Goal: Transaction & Acquisition: Purchase product/service

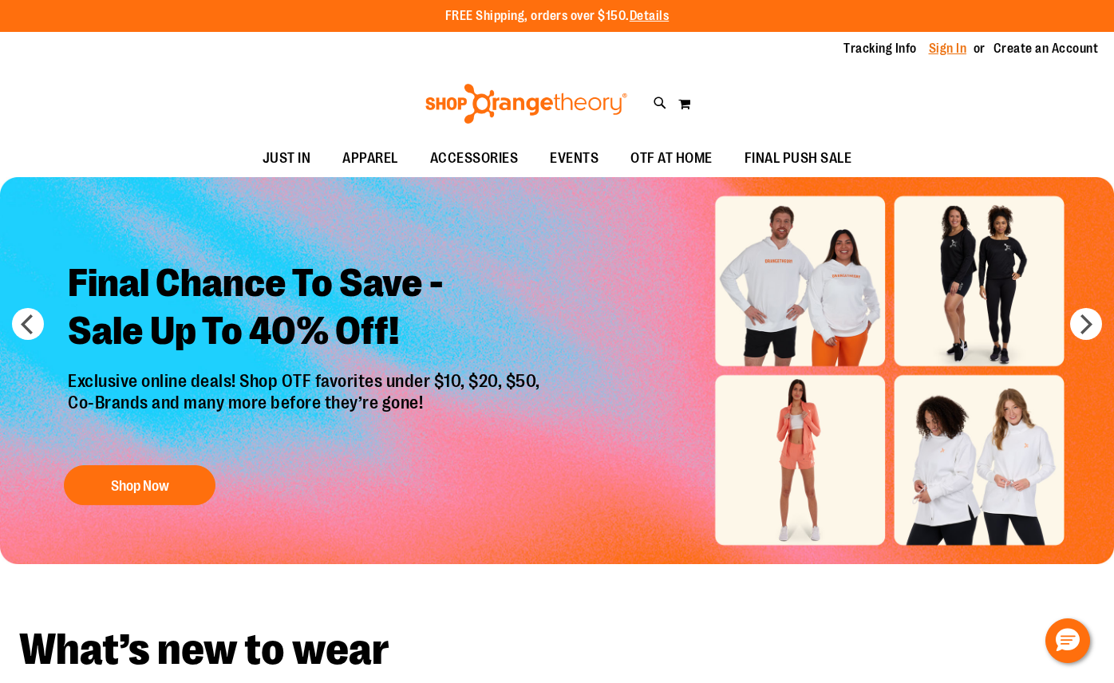
type input "**********"
click at [947, 49] on link "Sign In" at bounding box center [948, 49] width 38 height 18
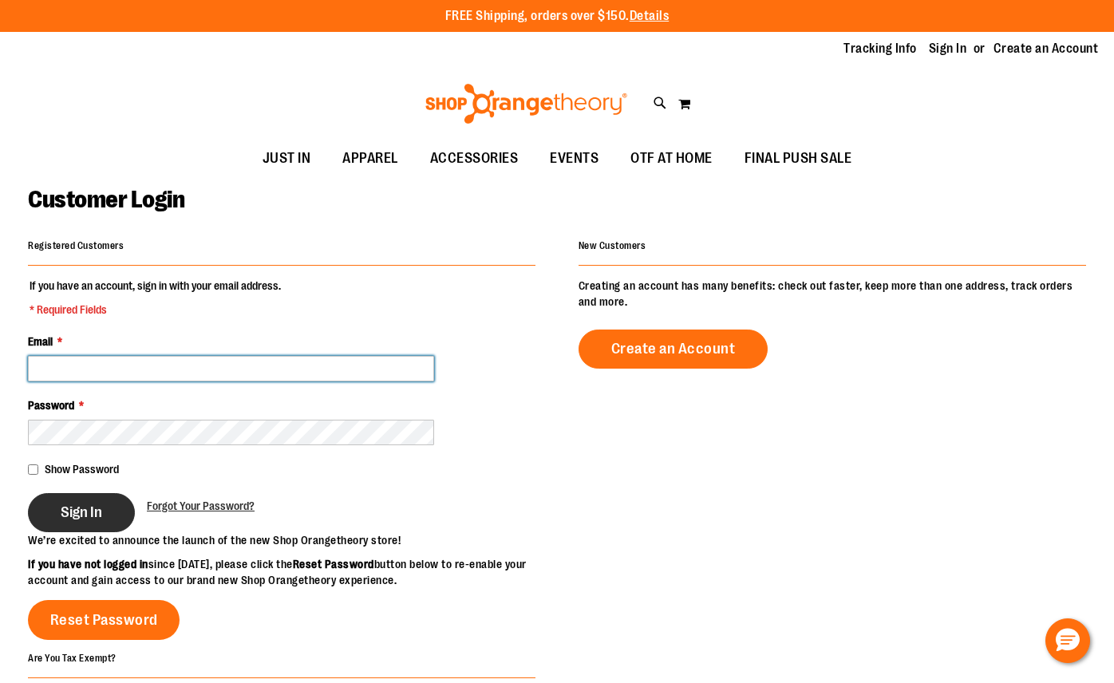
type input "**********"
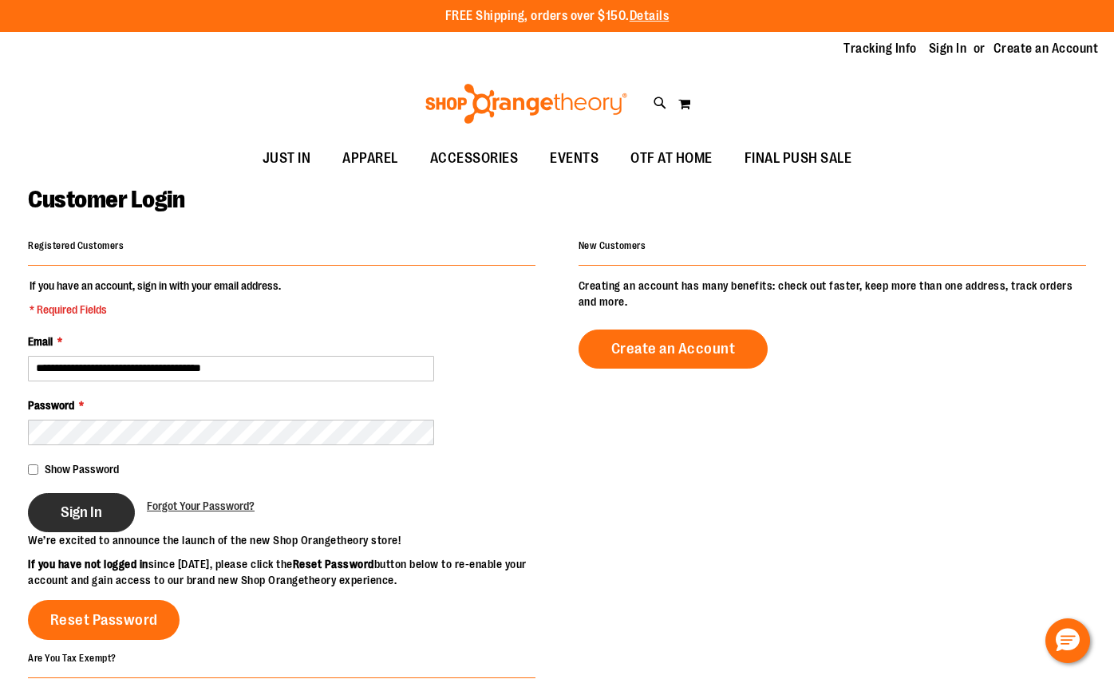
type input "**********"
click at [112, 500] on button "Sign In" at bounding box center [81, 512] width 107 height 39
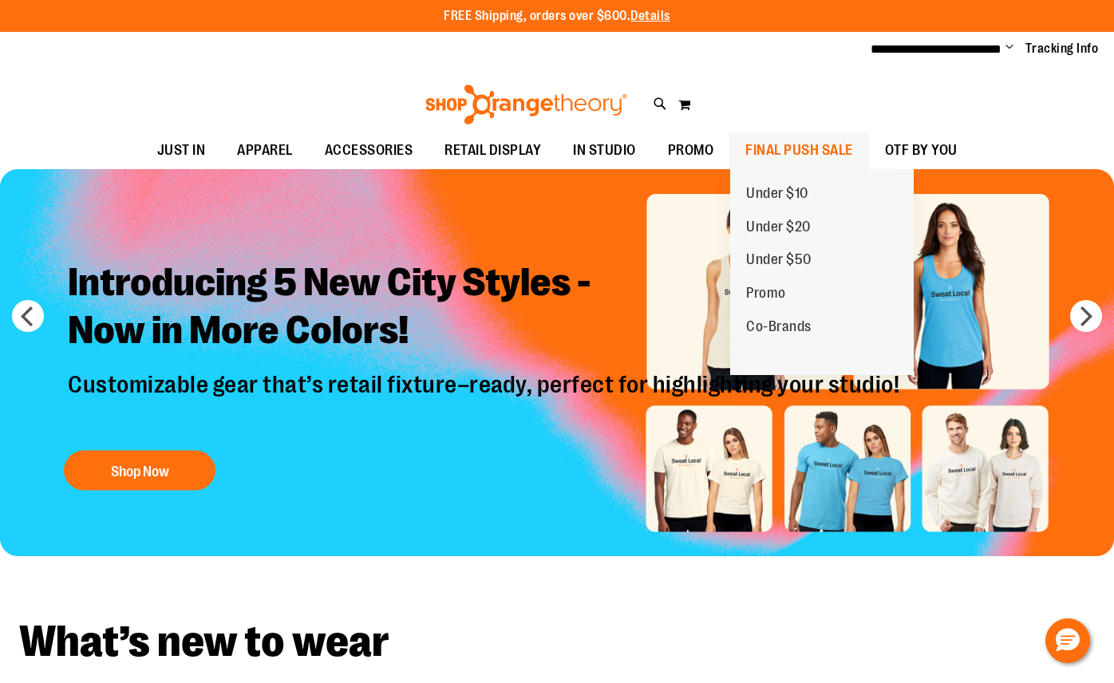
type input "**********"
click at [805, 153] on span "FINAL PUSH SALE" at bounding box center [799, 150] width 108 height 36
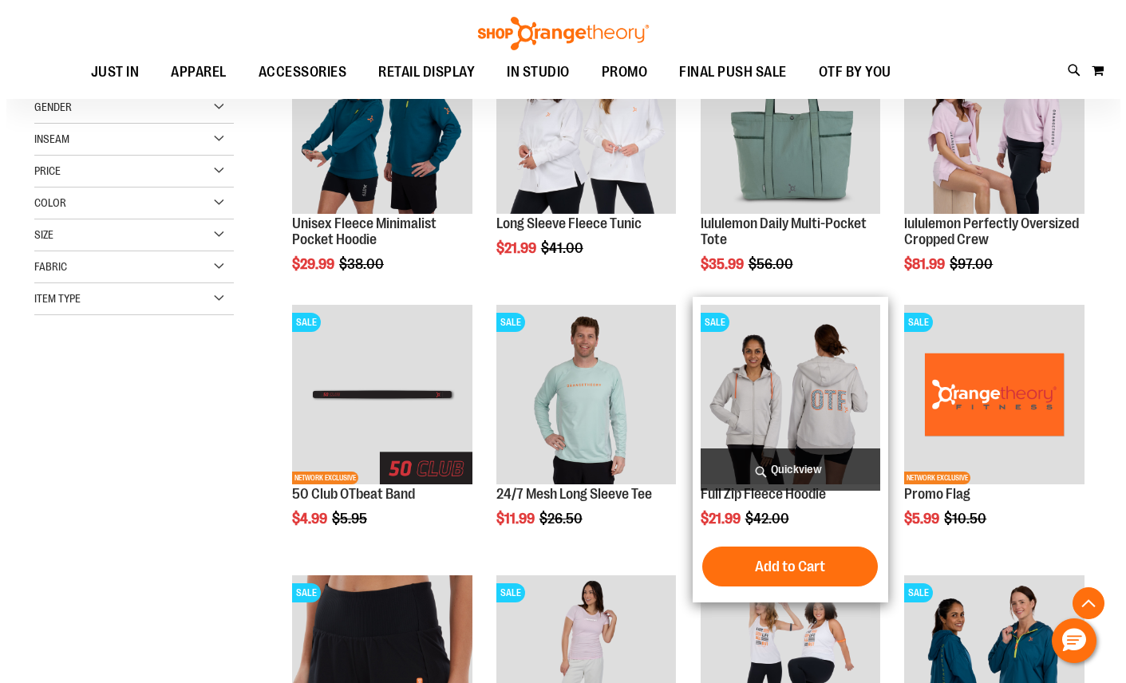
scroll to position [286, 0]
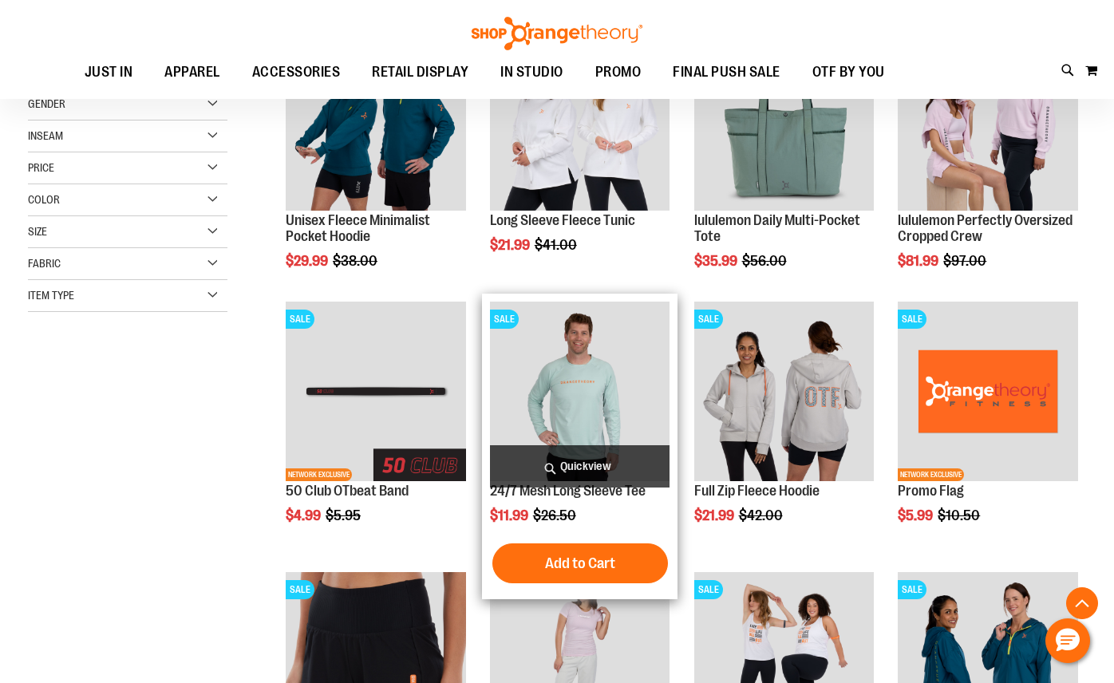
type input "**********"
click at [570, 456] on span "Quickview" at bounding box center [580, 466] width 180 height 42
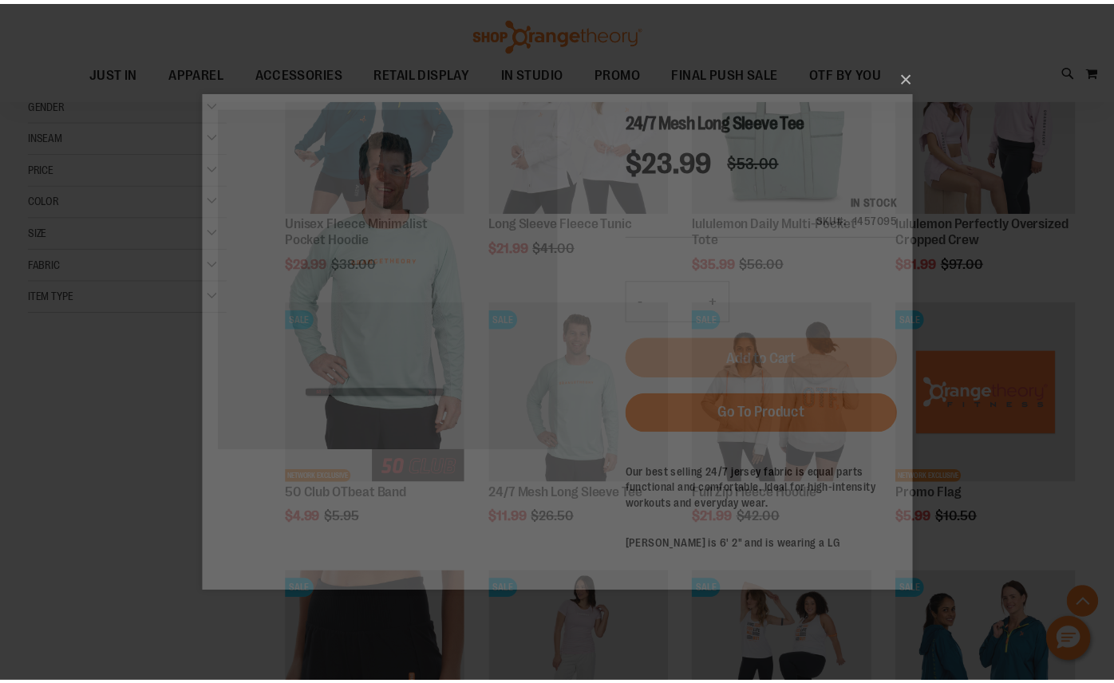
scroll to position [0, 0]
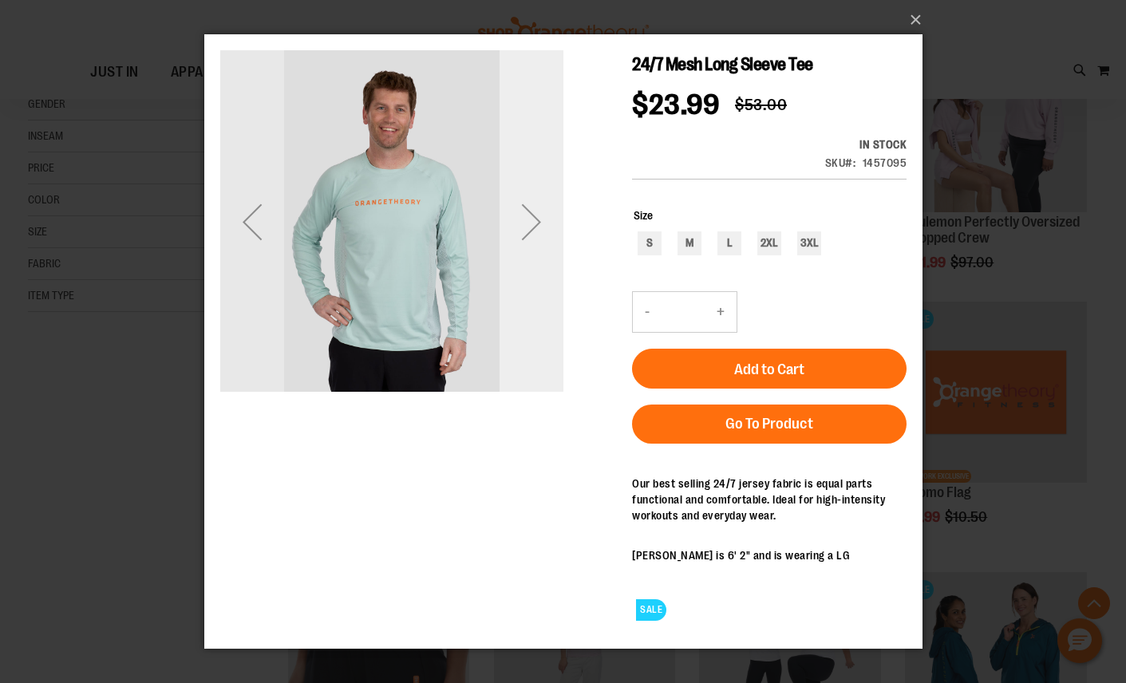
click at [532, 250] on div "Next" at bounding box center [531, 221] width 64 height 64
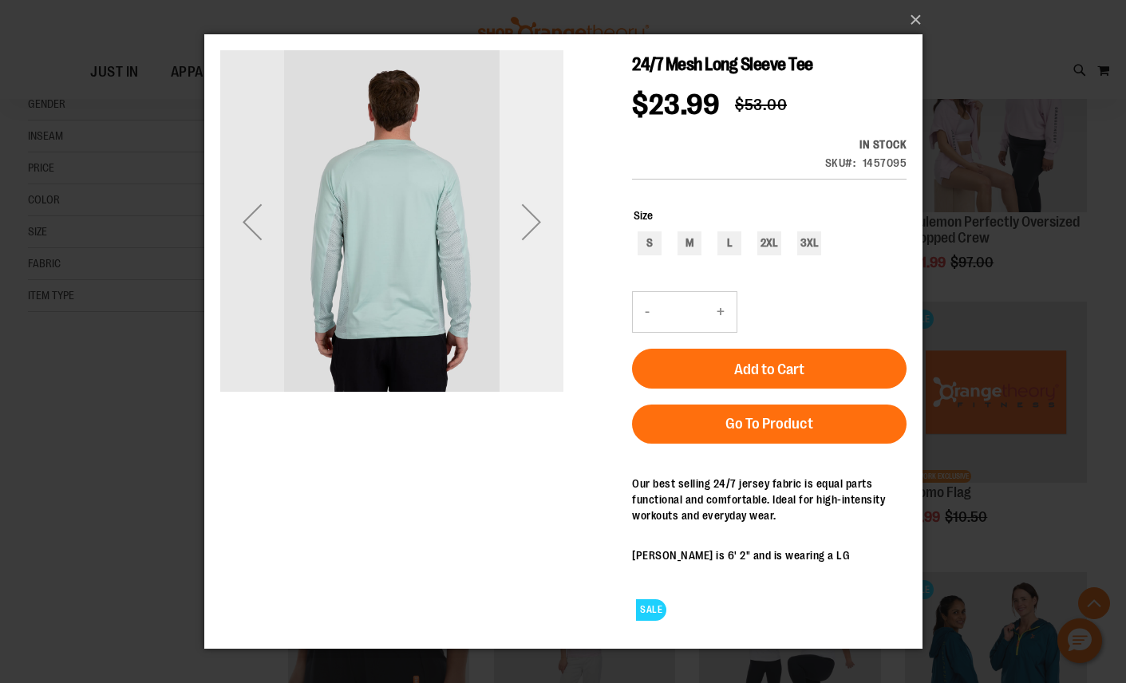
click at [532, 248] on div "Next" at bounding box center [531, 221] width 64 height 64
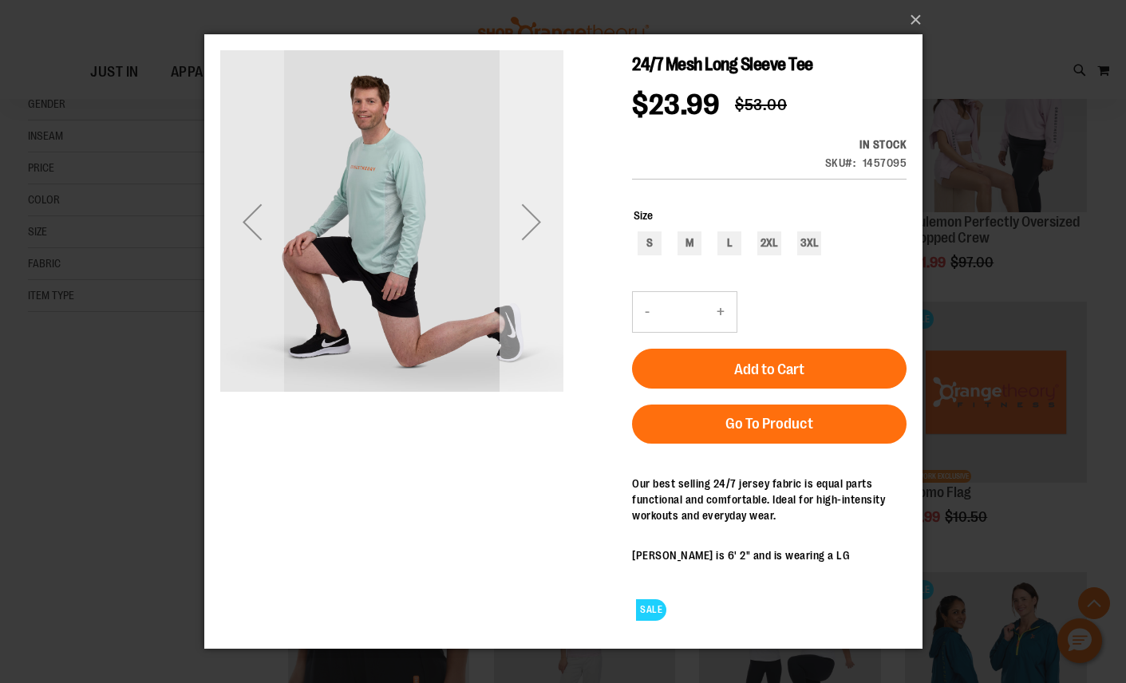
click at [532, 248] on div "Next" at bounding box center [531, 221] width 64 height 64
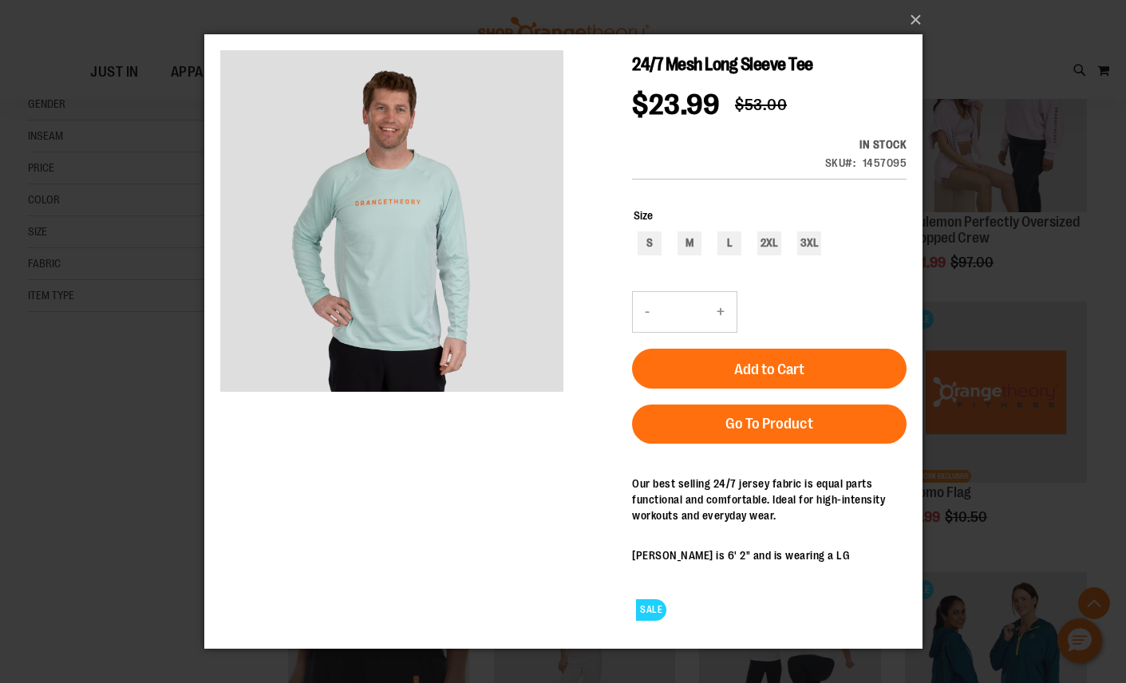
click at [927, 22] on div "×" at bounding box center [563, 341] width 1126 height 683
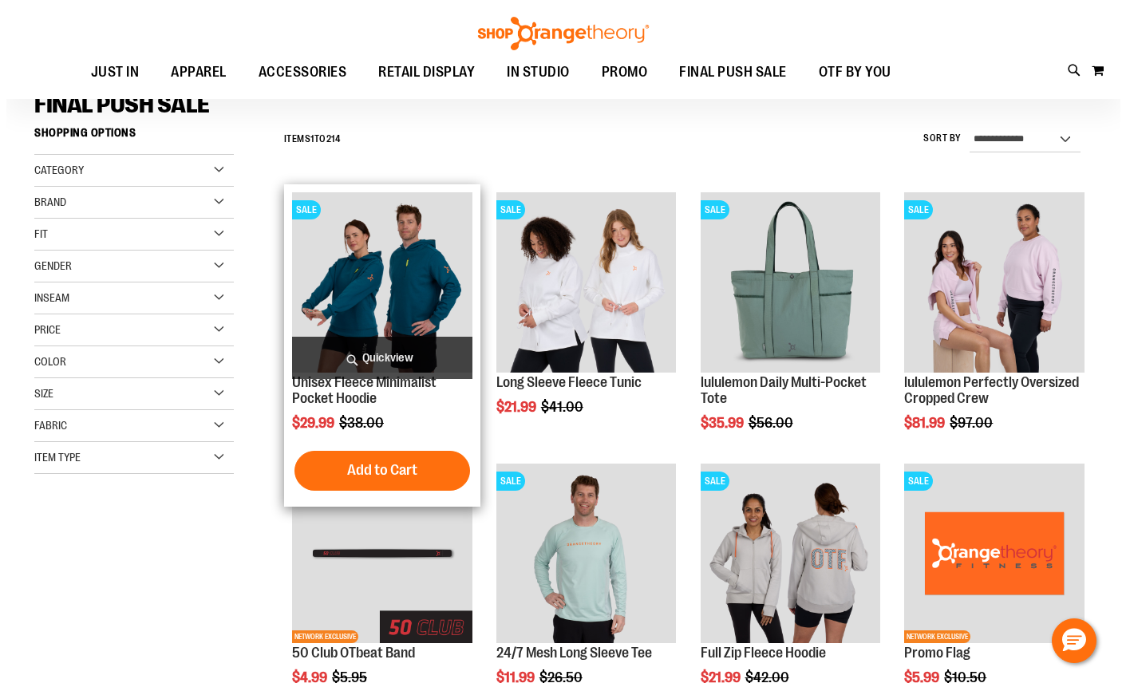
scroll to position [45, 0]
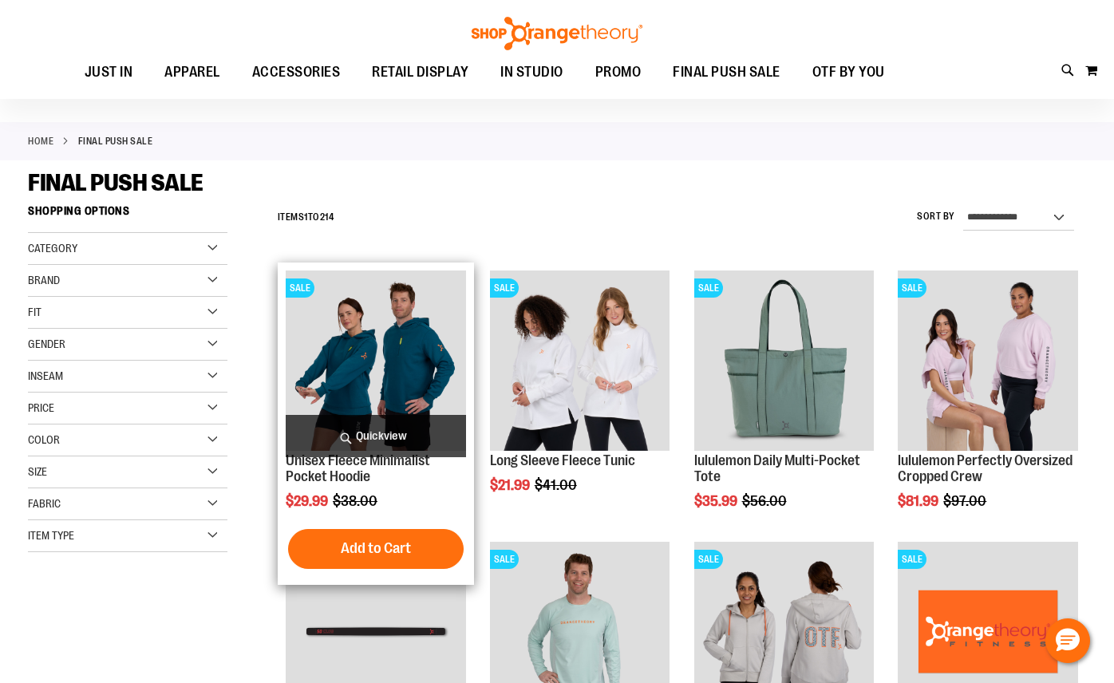
click at [395, 430] on span "Quickview" at bounding box center [376, 436] width 180 height 42
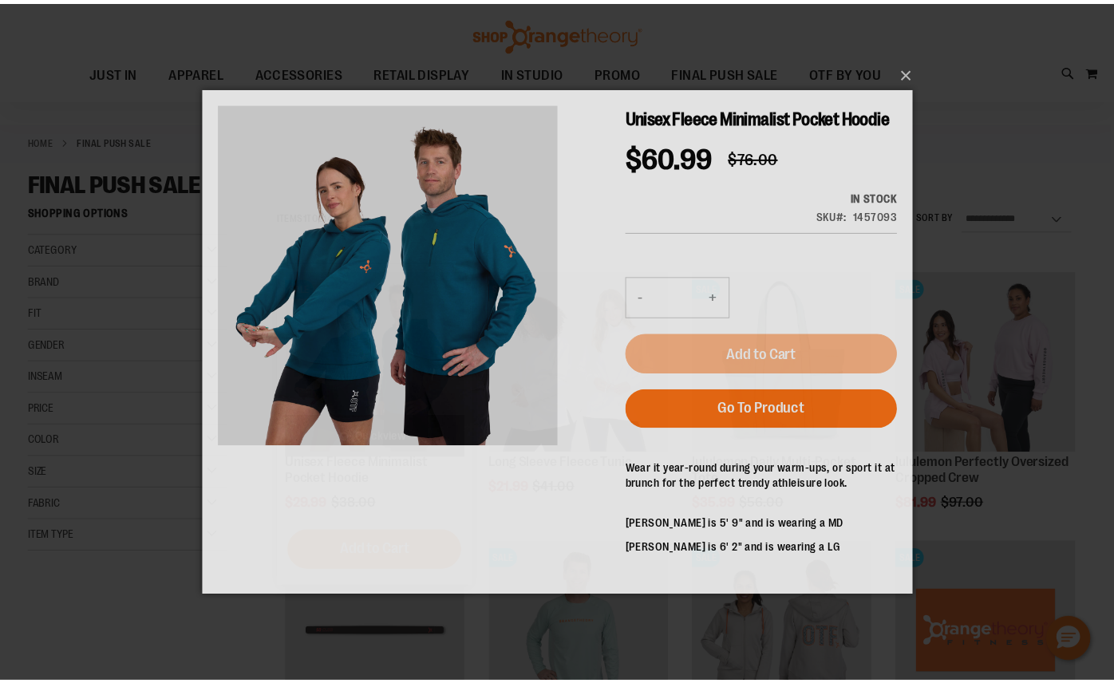
scroll to position [0, 0]
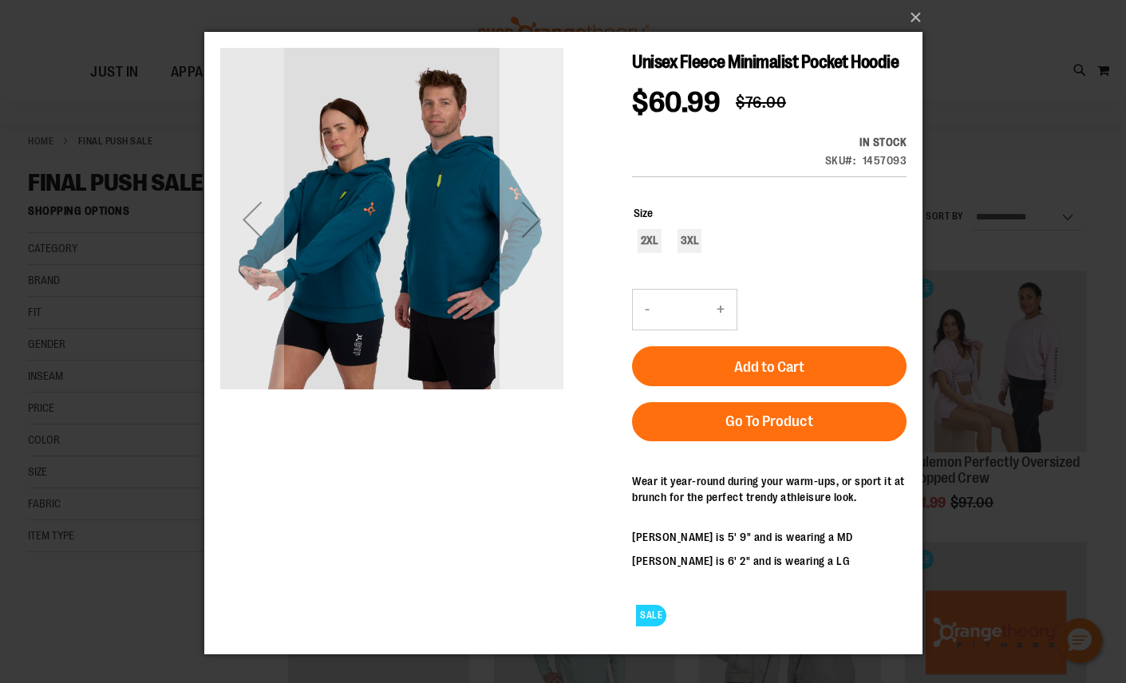
click at [540, 203] on div "Next" at bounding box center [531, 220] width 64 height 64
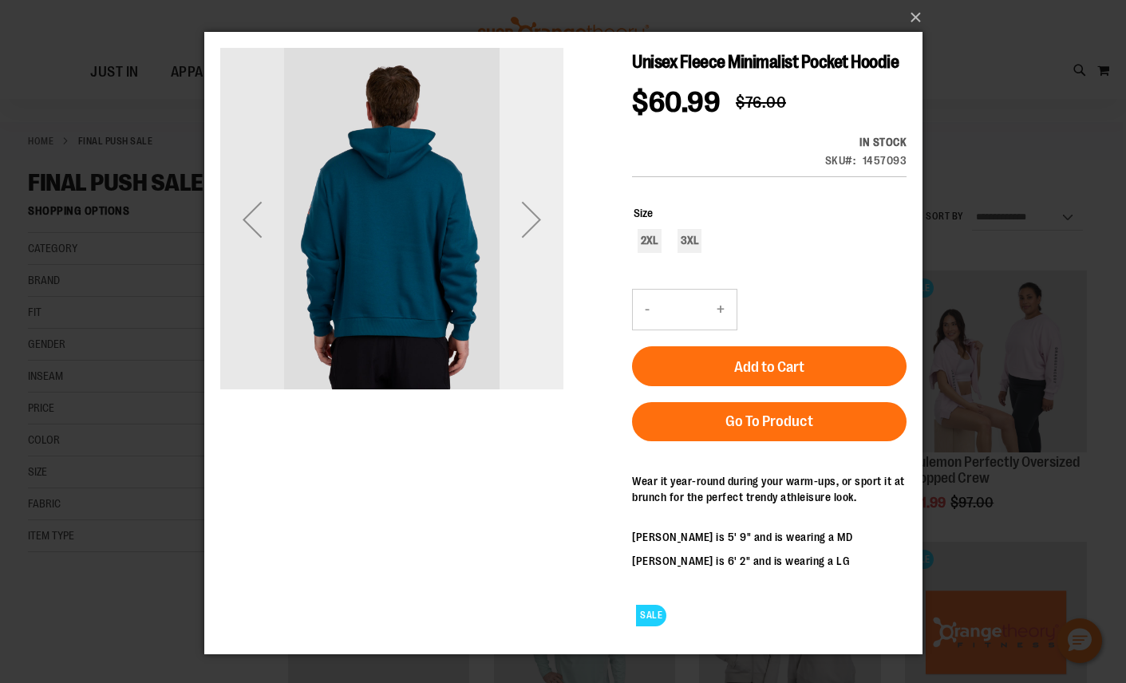
click at [540, 203] on div "Next" at bounding box center [531, 220] width 64 height 64
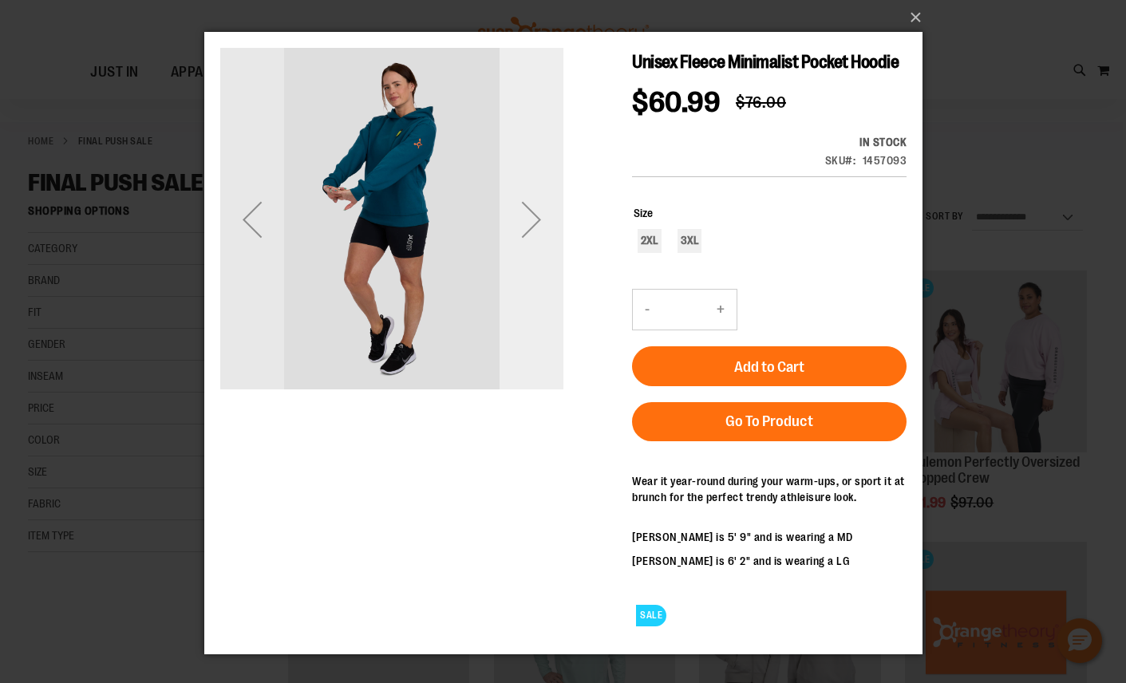
click at [540, 203] on div "Next" at bounding box center [531, 220] width 64 height 64
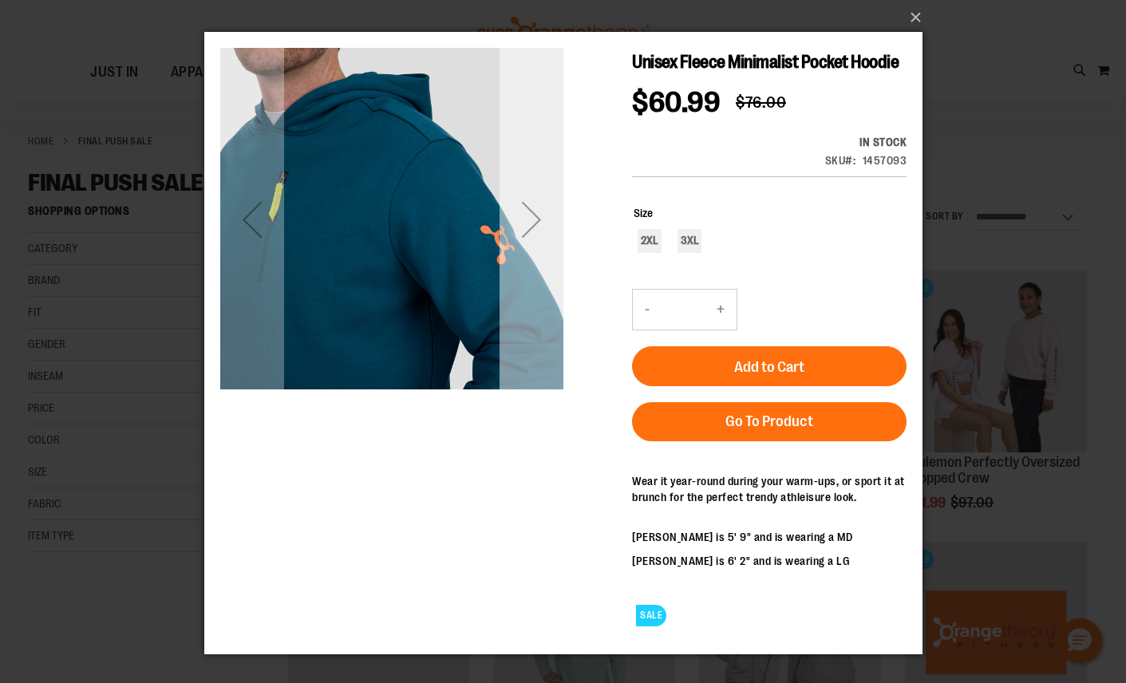
click at [540, 203] on div "Next" at bounding box center [531, 220] width 64 height 64
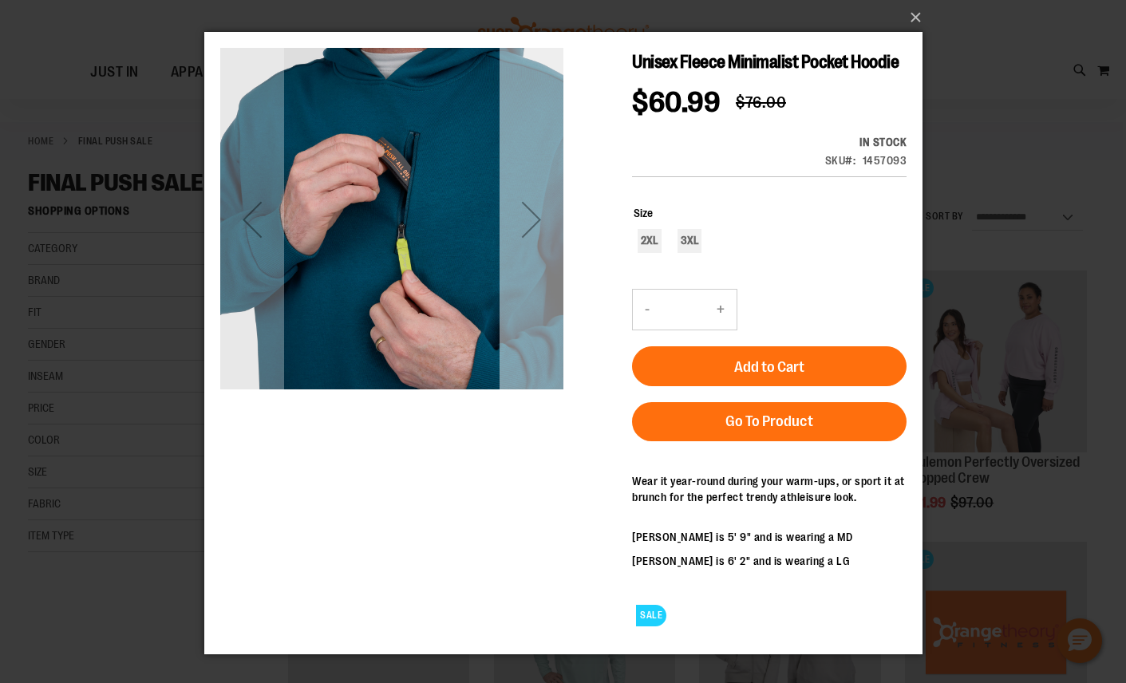
click at [540, 203] on div "Next" at bounding box center [531, 220] width 64 height 64
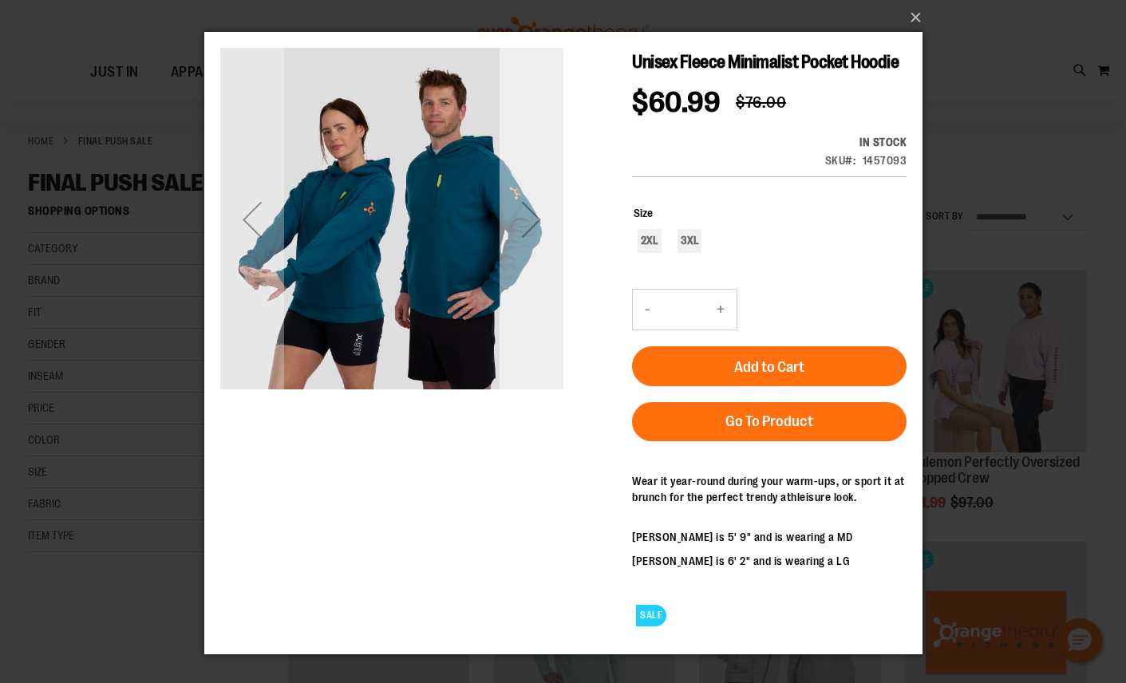
click at [540, 203] on div "Next" at bounding box center [531, 220] width 64 height 64
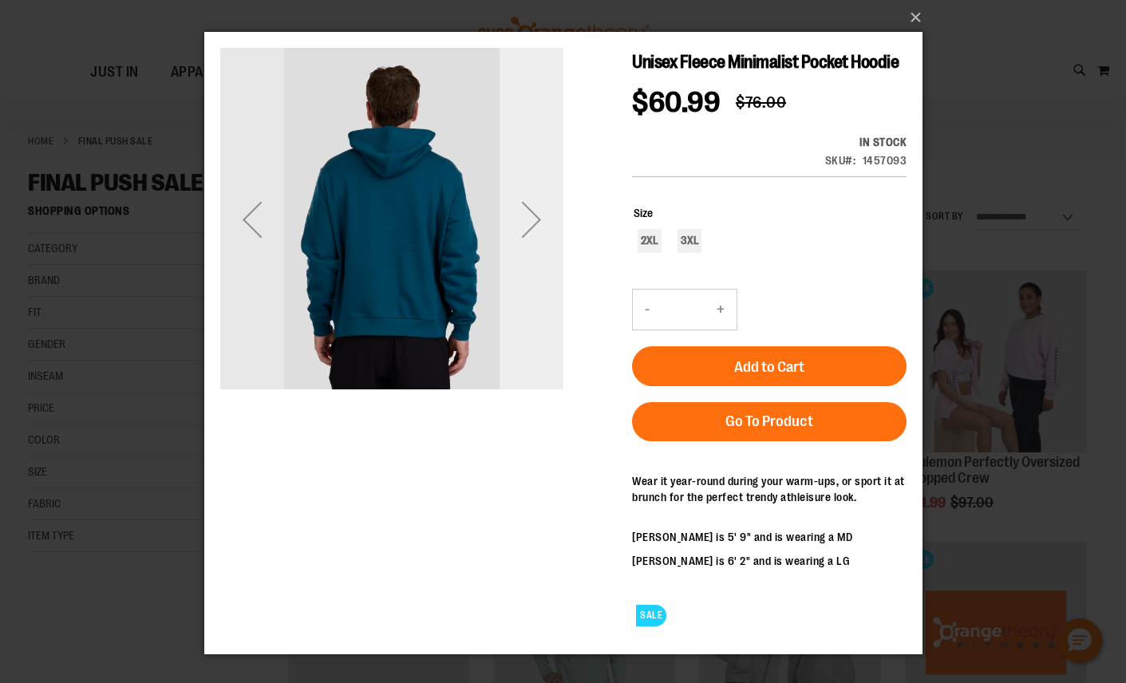
click at [540, 203] on div "Next" at bounding box center [531, 220] width 64 height 64
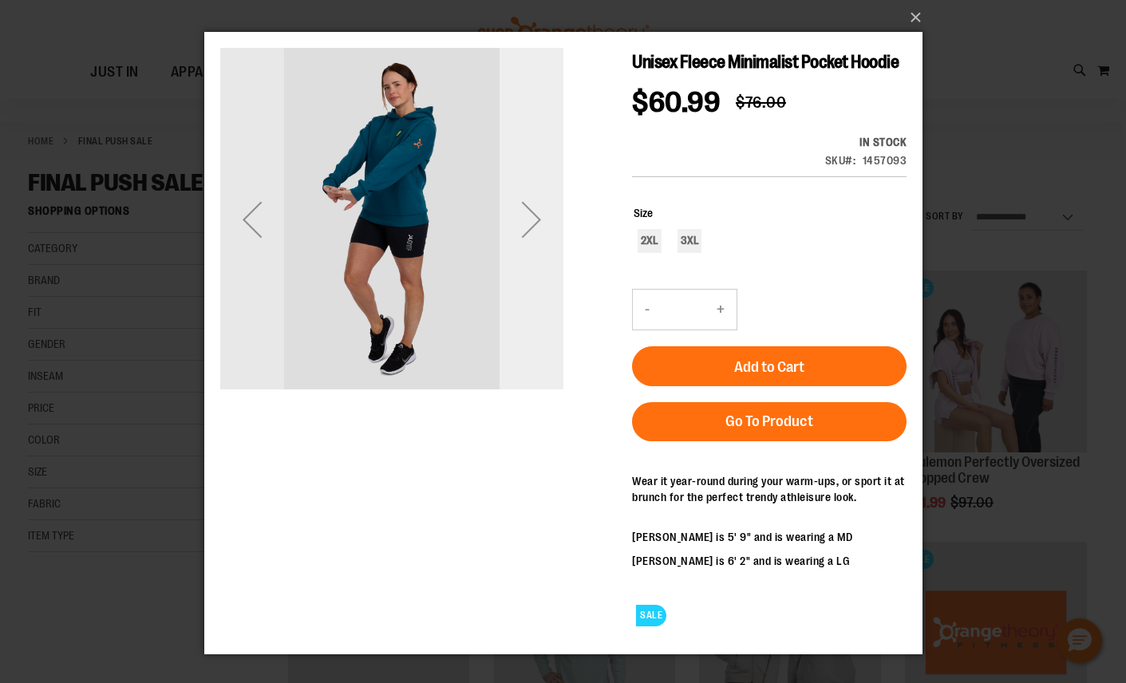
click at [540, 203] on div "Next" at bounding box center [531, 220] width 64 height 64
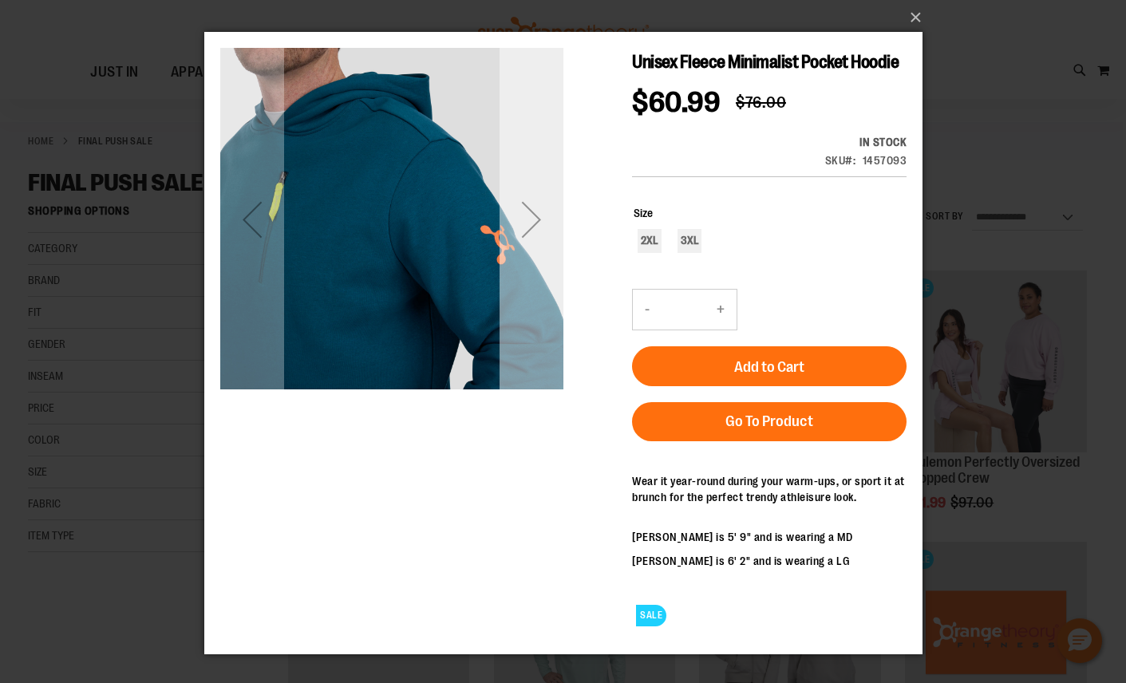
click at [540, 203] on div "Next" at bounding box center [531, 220] width 64 height 64
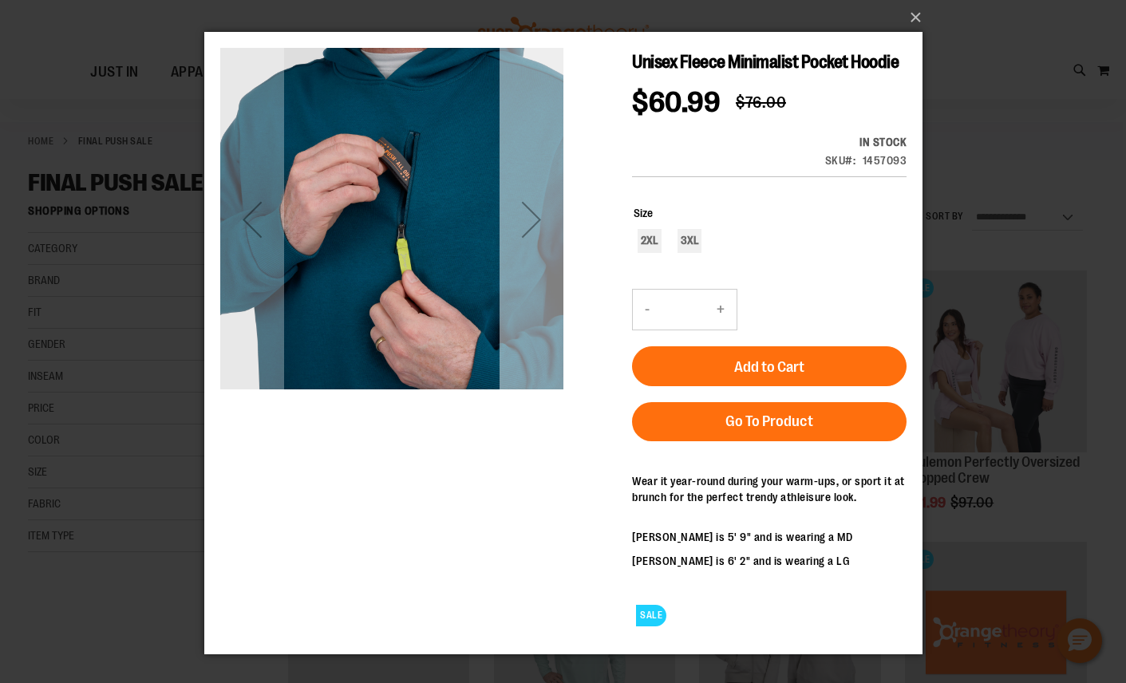
click at [540, 203] on div "Next" at bounding box center [531, 220] width 64 height 64
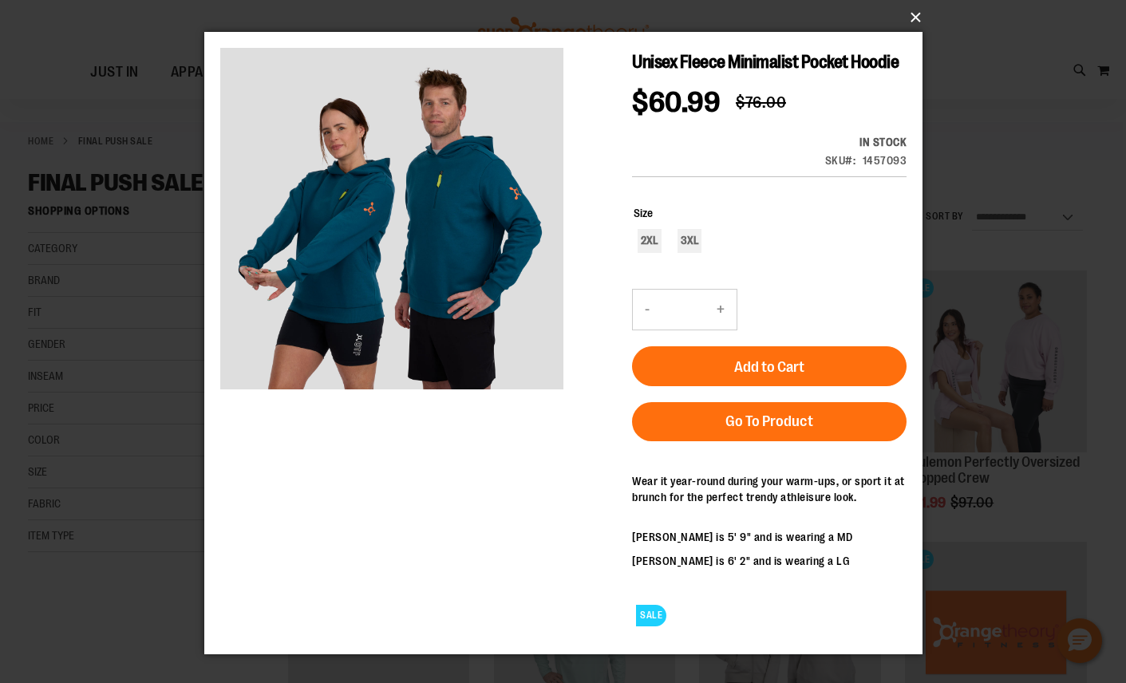
click at [919, 23] on button "×" at bounding box center [568, 17] width 718 height 35
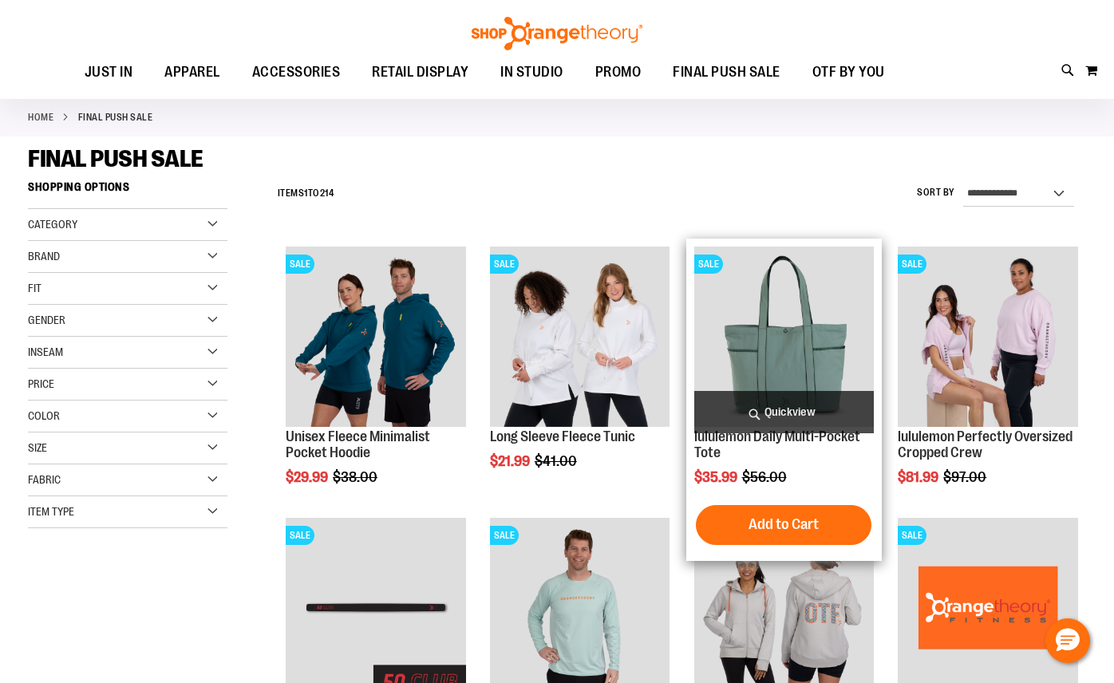
scroll to position [73, 0]
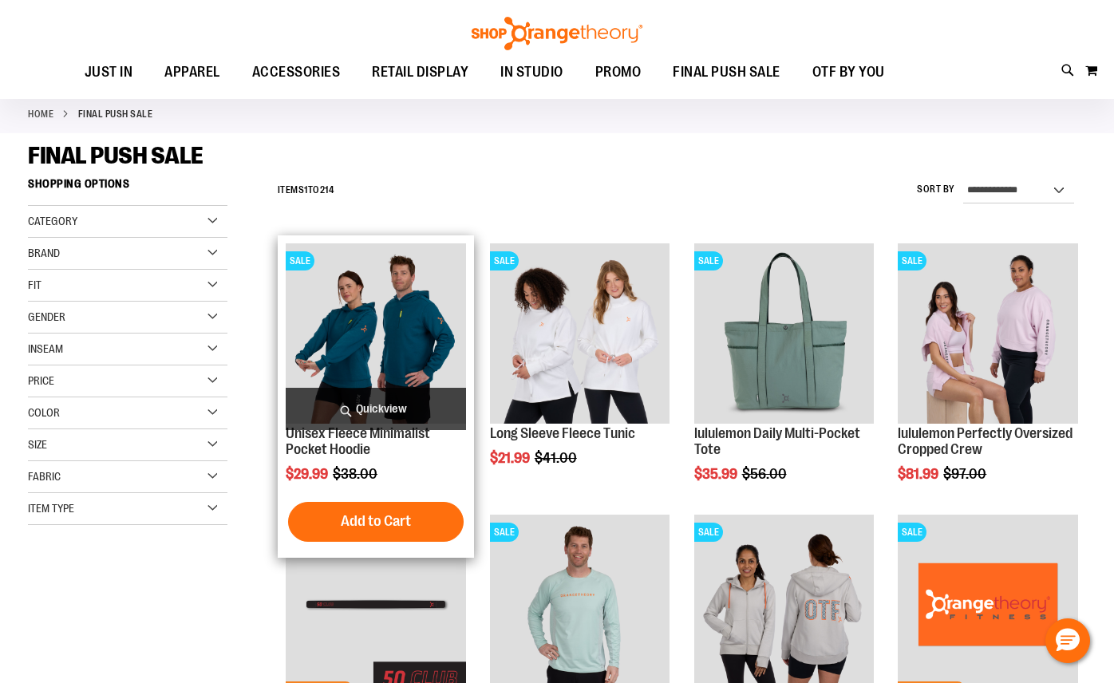
click at [374, 372] on img "product" at bounding box center [376, 333] width 180 height 180
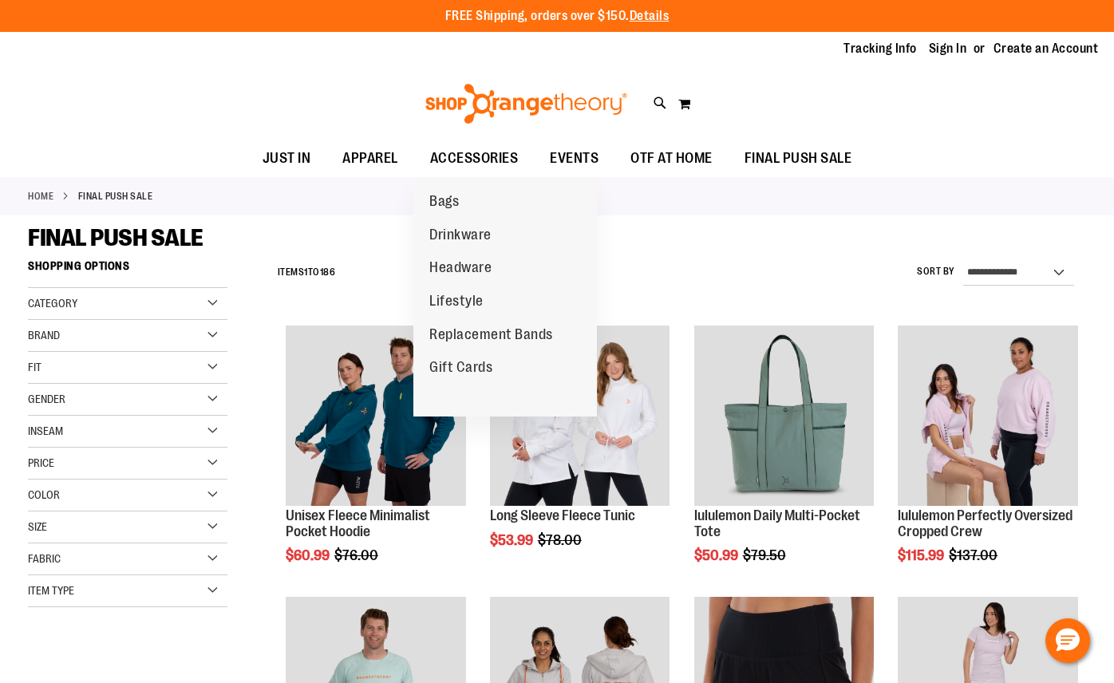
scroll to position [73, 0]
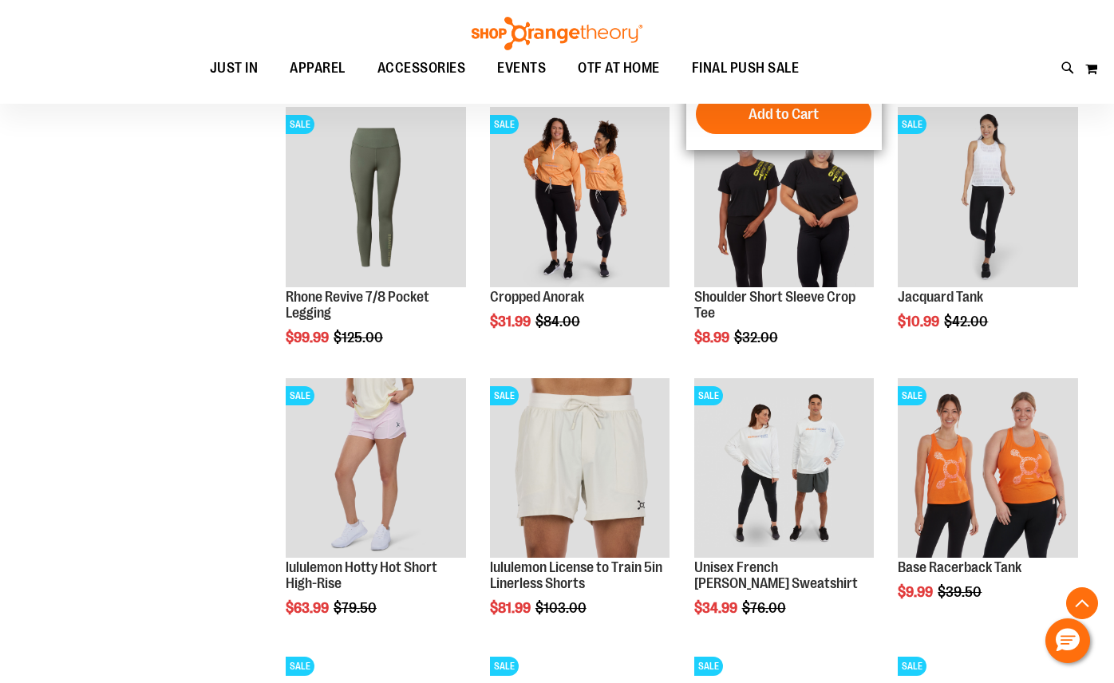
scroll to position [1031, 0]
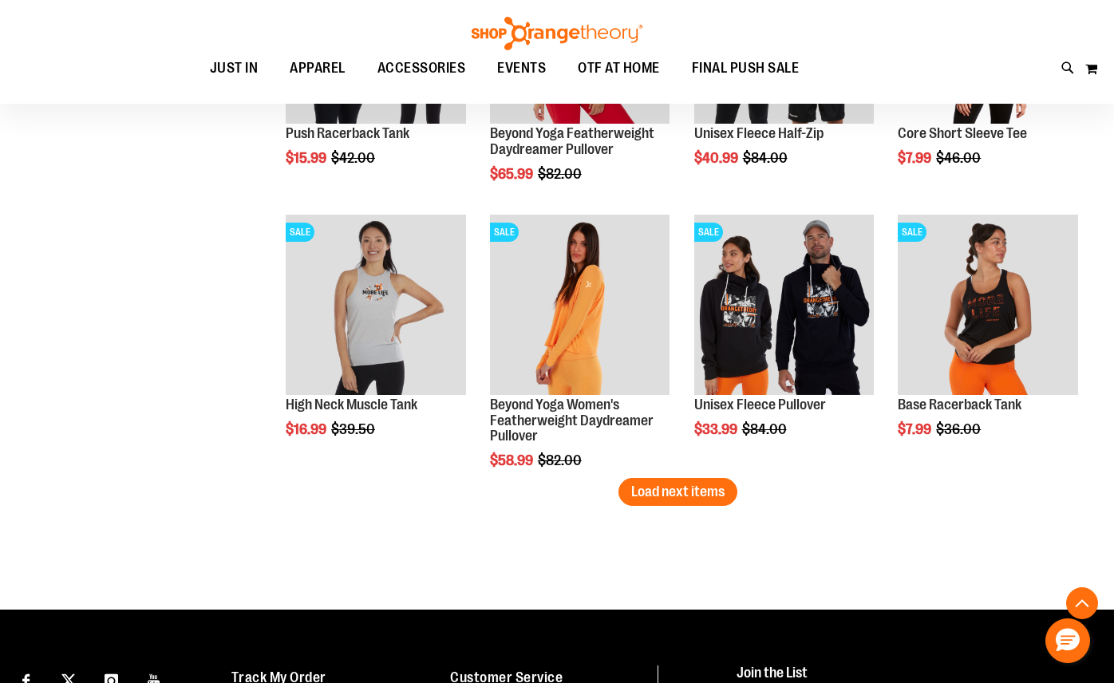
scroll to position [2279, 0]
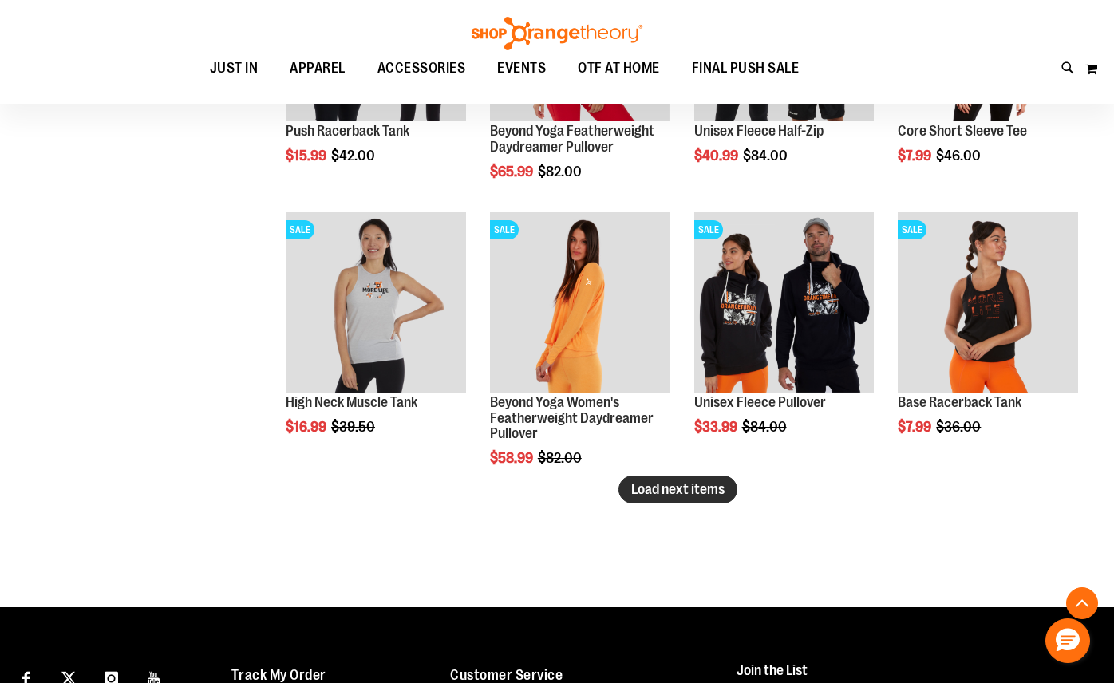
type input "**********"
click at [704, 493] on span "Load next items" at bounding box center [677, 489] width 93 height 16
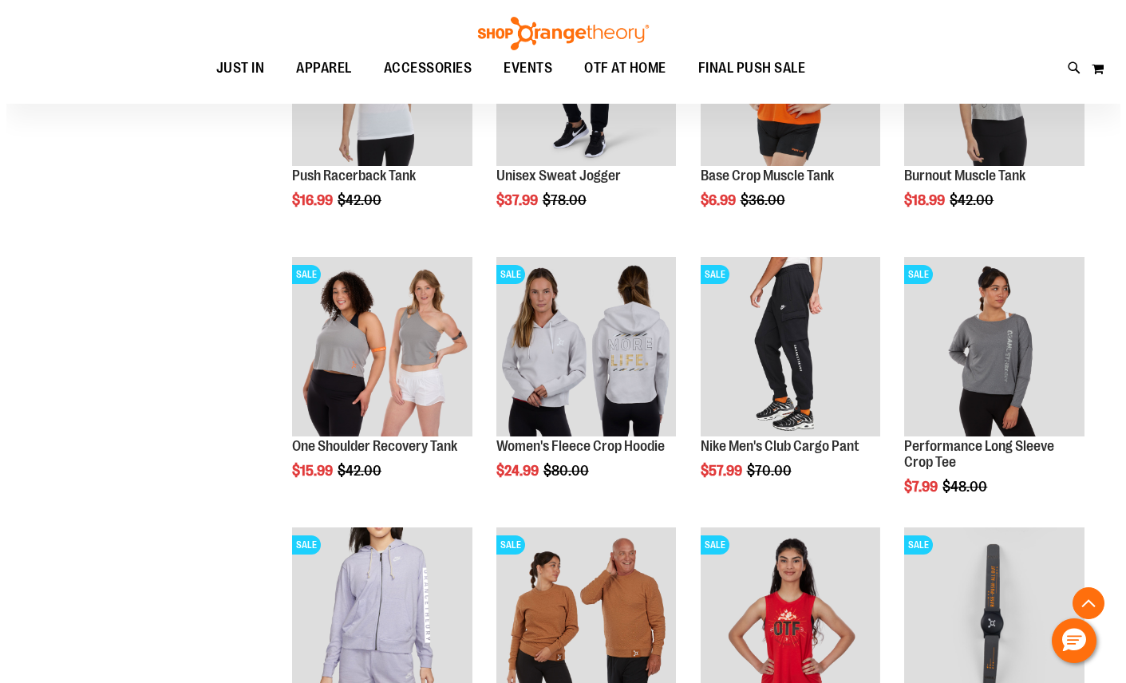
scroll to position [2830, 0]
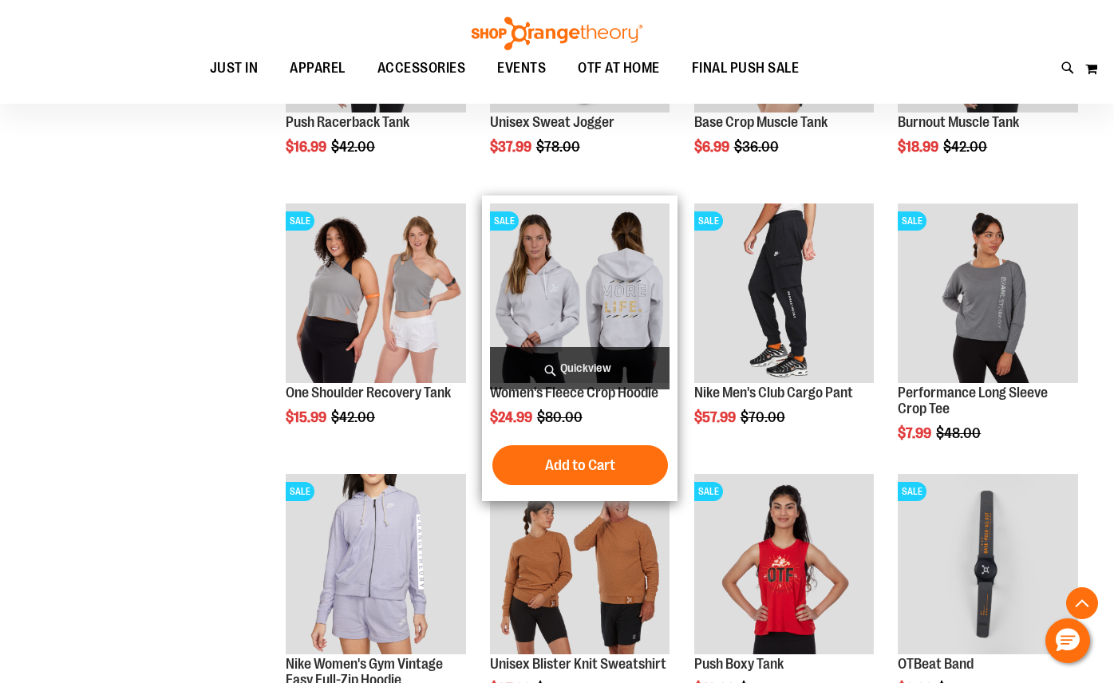
click at [566, 363] on span "Quickview" at bounding box center [580, 368] width 180 height 42
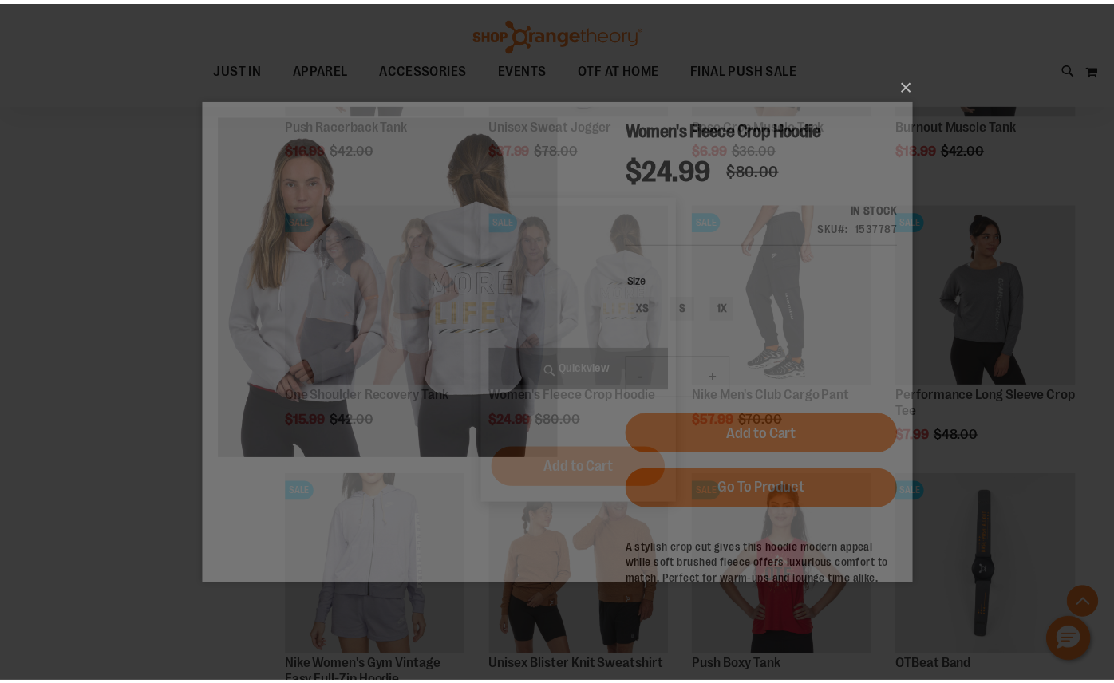
scroll to position [0, 0]
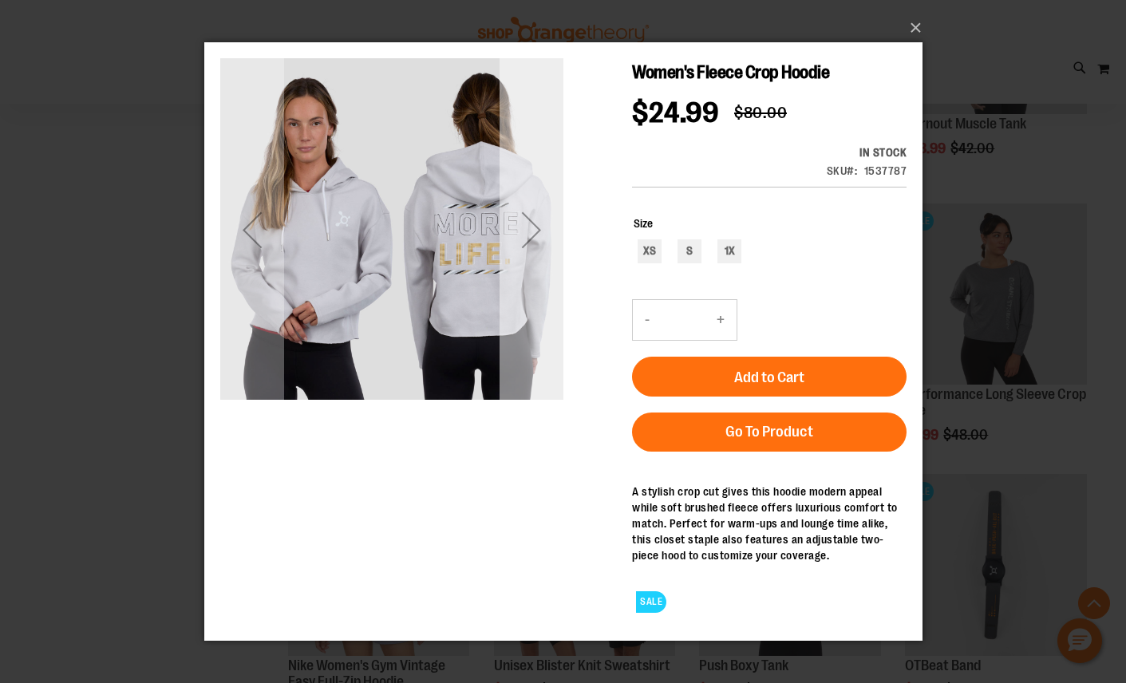
click at [527, 287] on div "Next" at bounding box center [531, 228] width 64 height 343
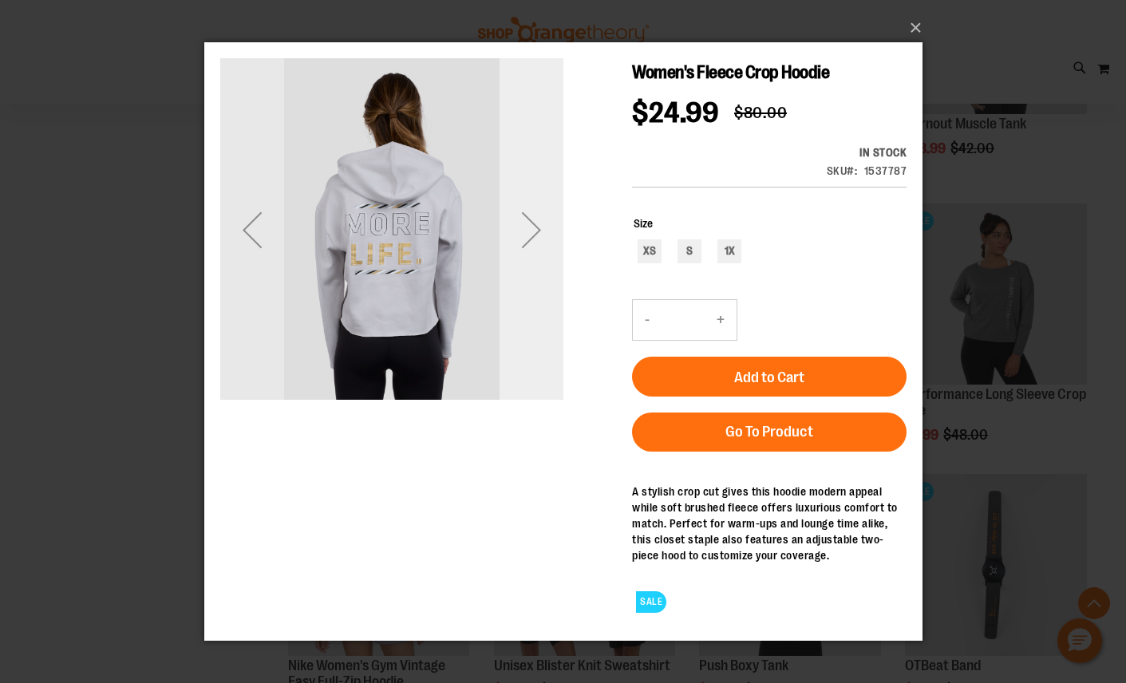
click at [527, 287] on div "Next" at bounding box center [531, 228] width 64 height 343
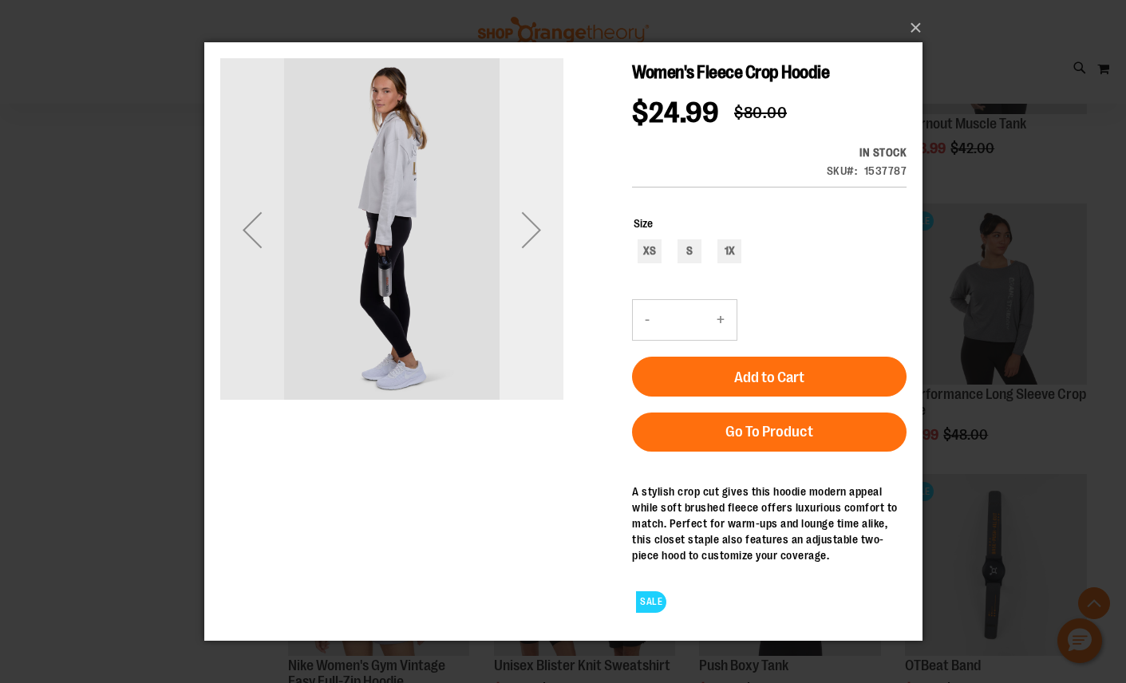
click at [527, 287] on div "Next" at bounding box center [531, 228] width 64 height 343
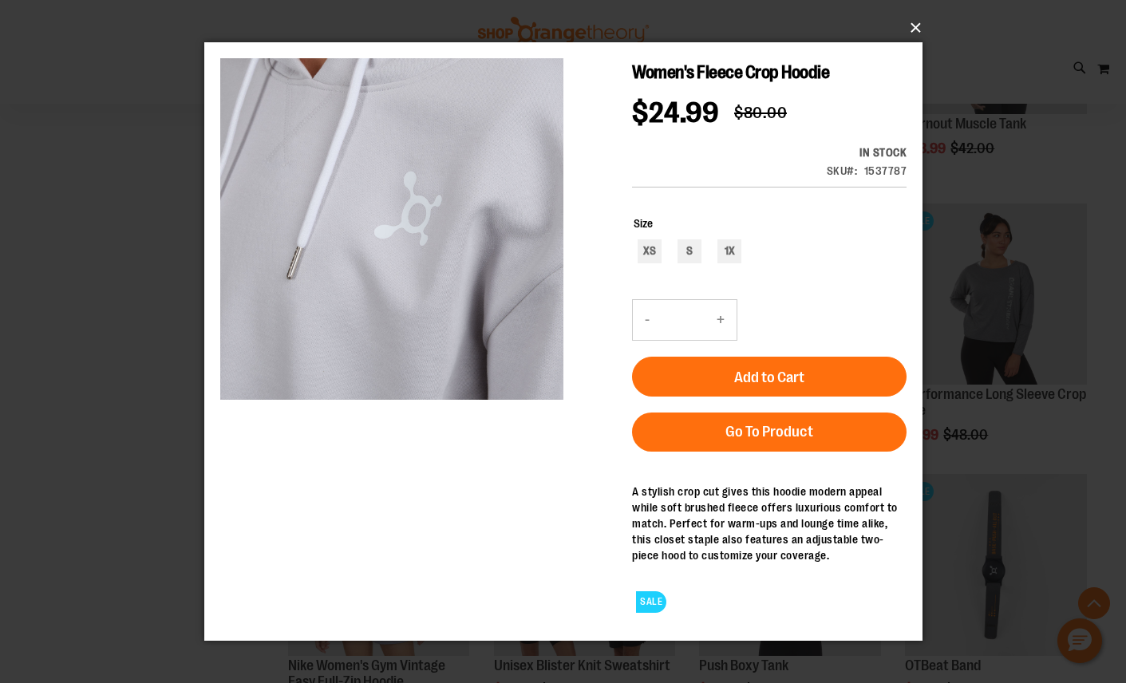
click at [917, 35] on button "×" at bounding box center [568, 27] width 718 height 35
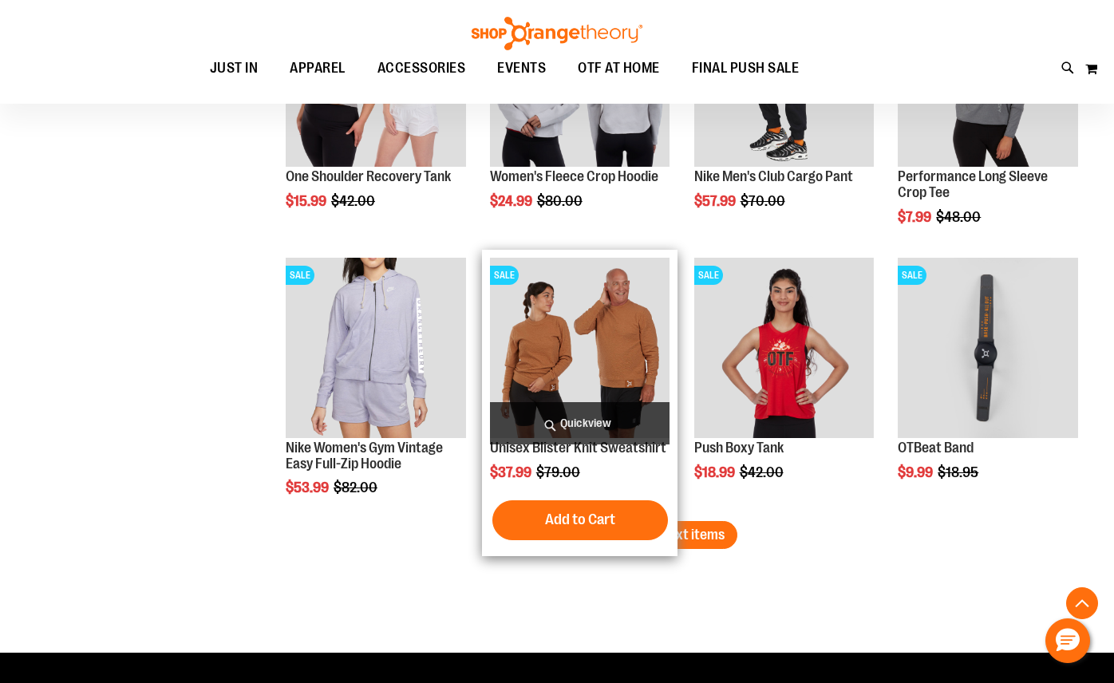
scroll to position [3049, 0]
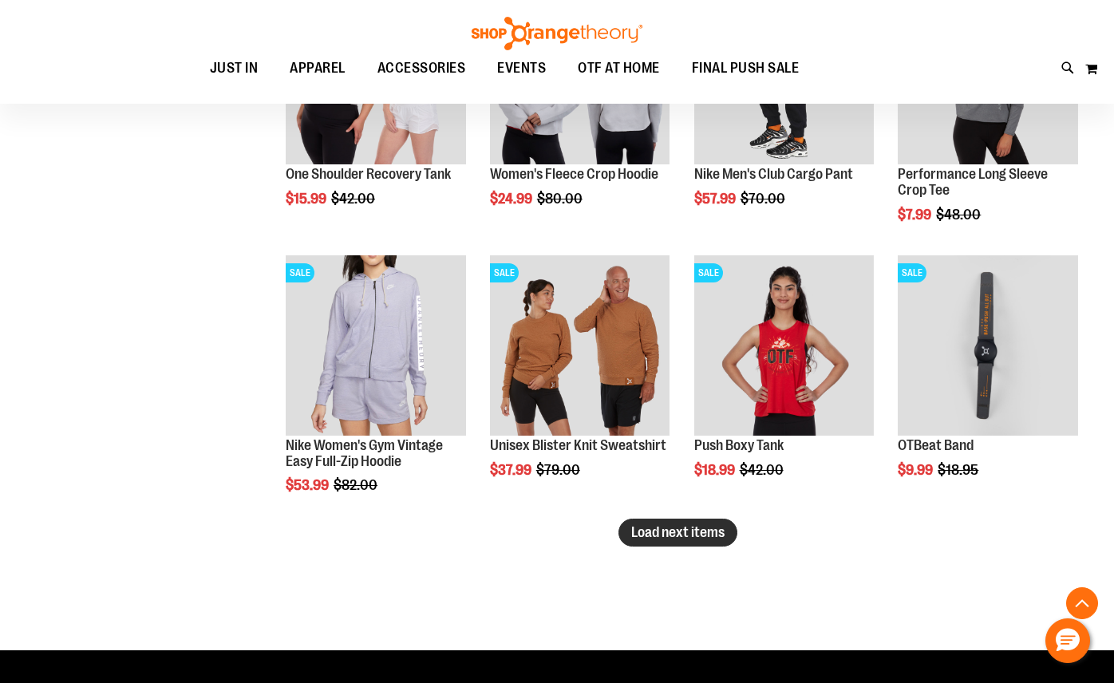
click at [659, 529] on span "Load next items" at bounding box center [677, 532] width 93 height 16
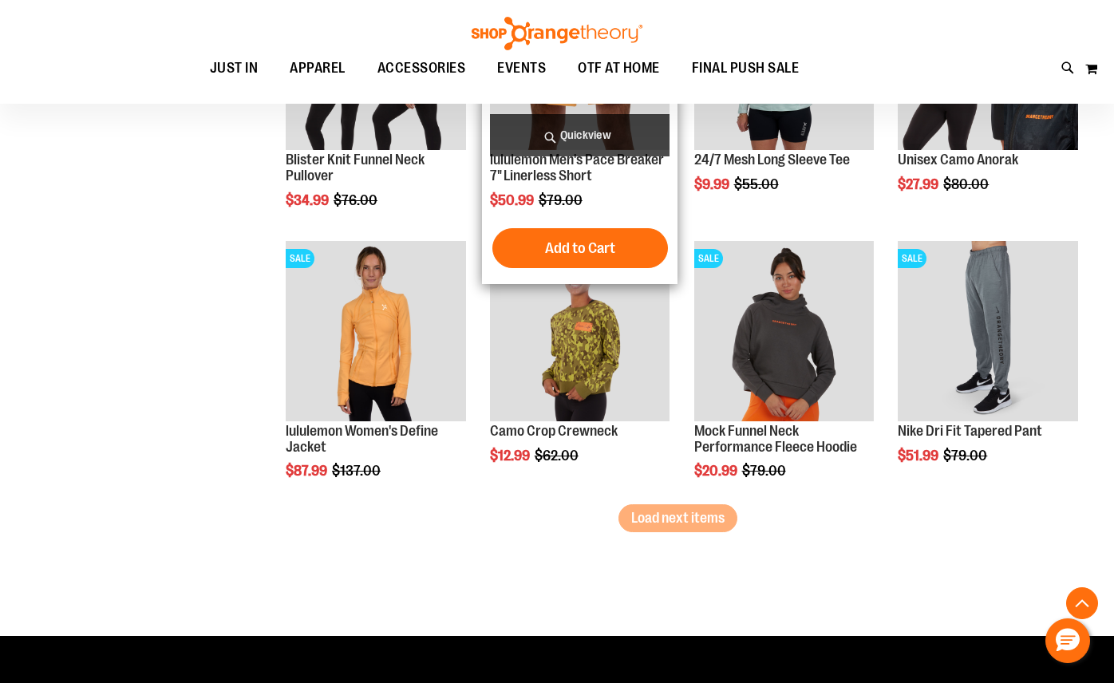
scroll to position [3881, 0]
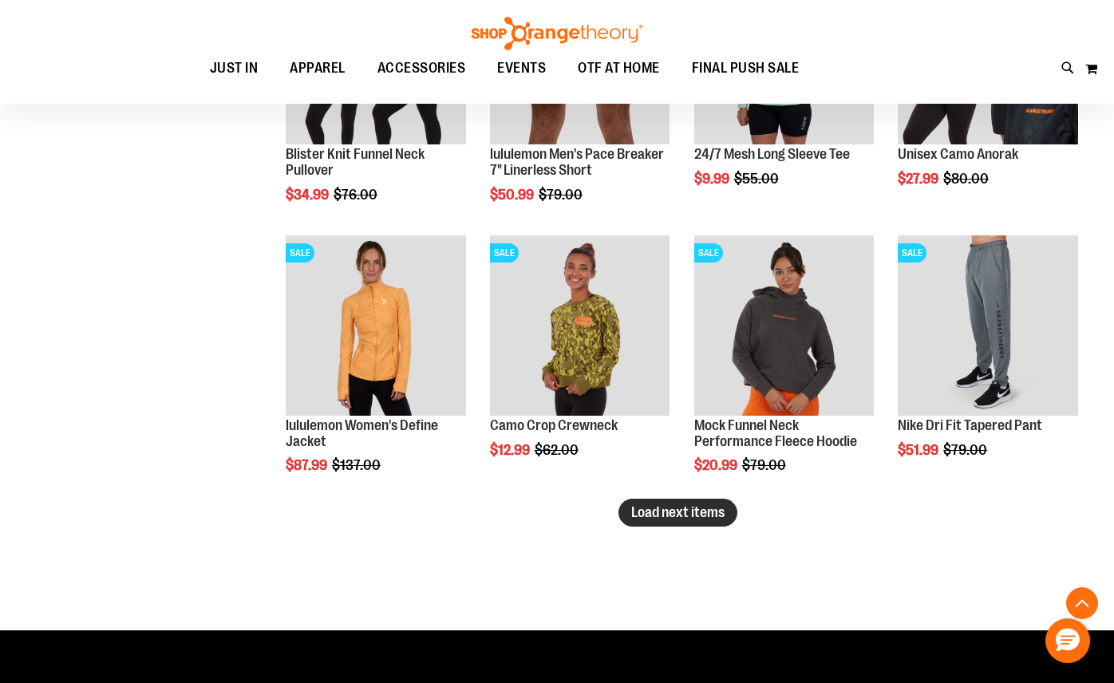
click at [690, 508] on span "Load next items" at bounding box center [677, 512] width 93 height 16
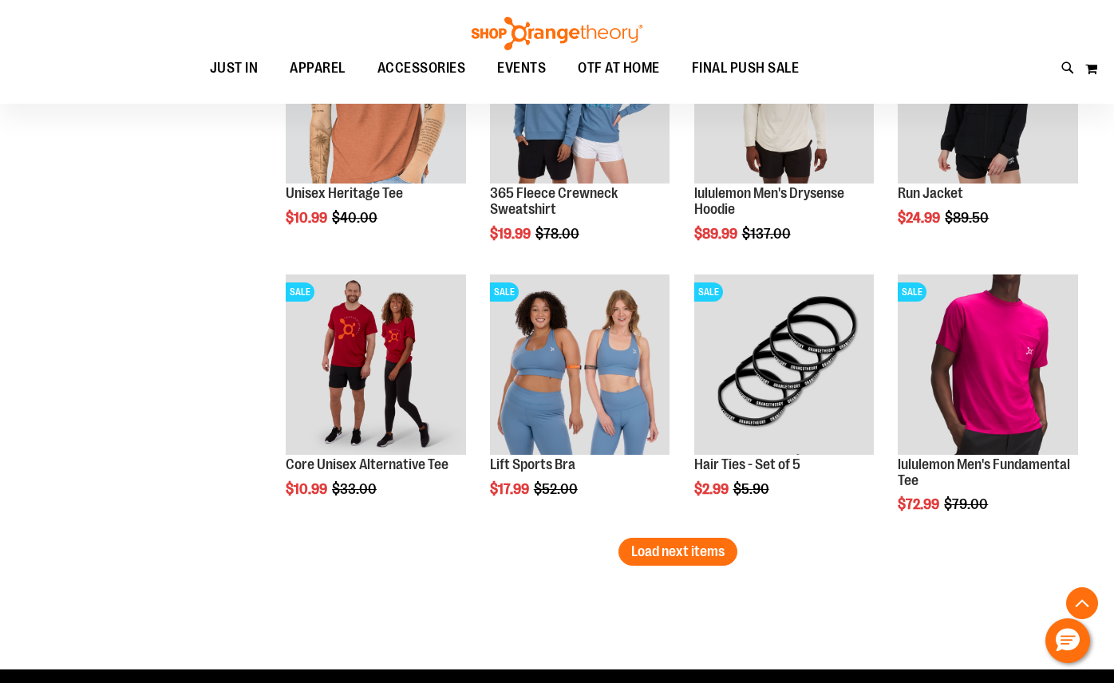
scroll to position [4683, 0]
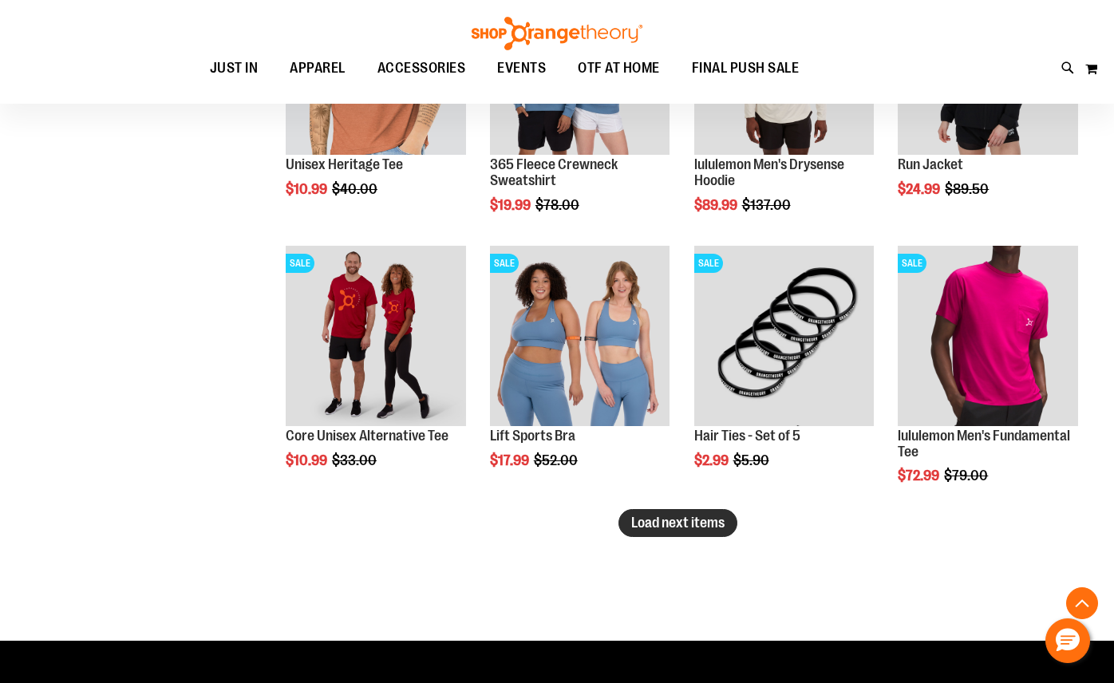
click at [687, 531] on button "Load next items" at bounding box center [678, 523] width 119 height 28
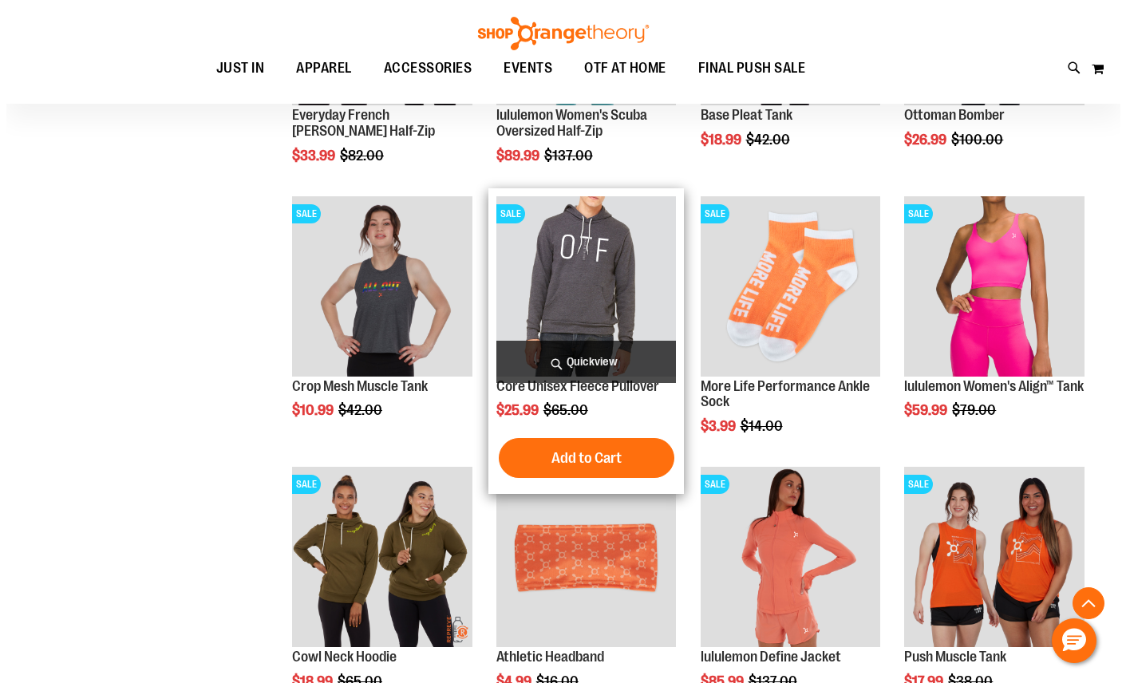
scroll to position [5304, 0]
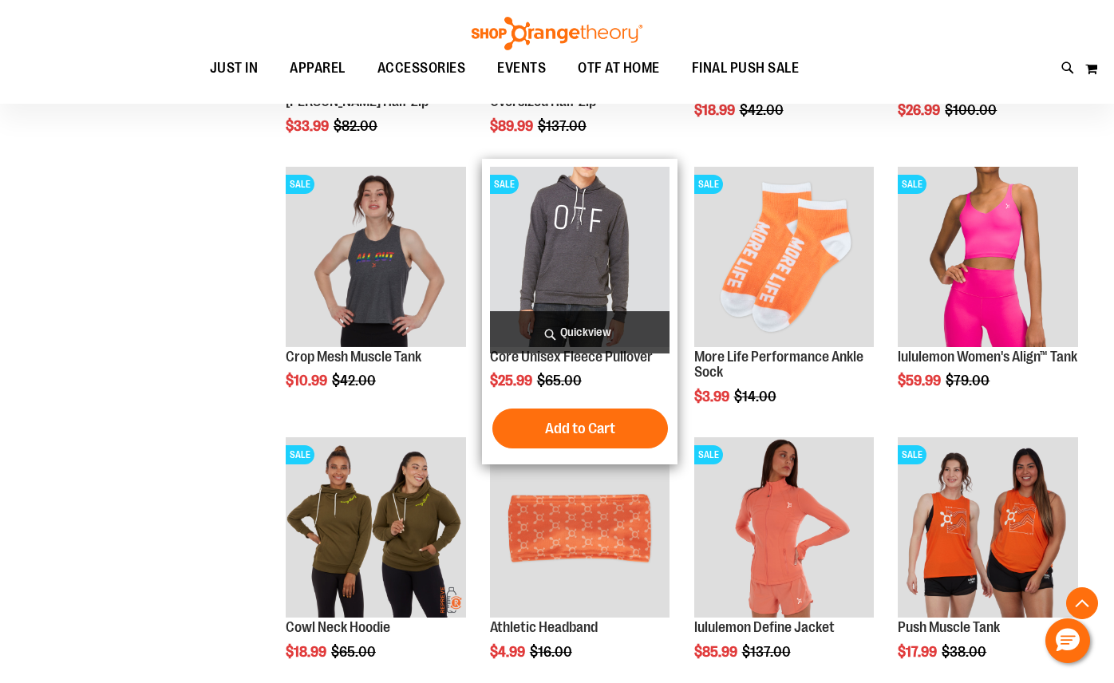
click at [601, 329] on span "Quickview" at bounding box center [580, 332] width 180 height 42
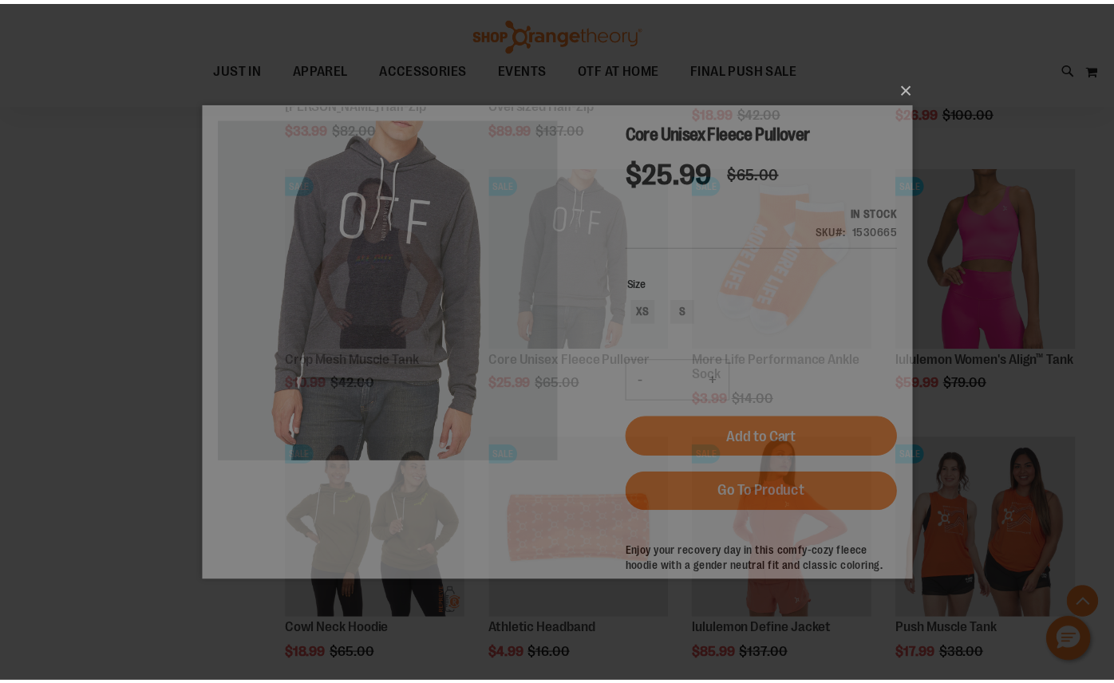
scroll to position [0, 0]
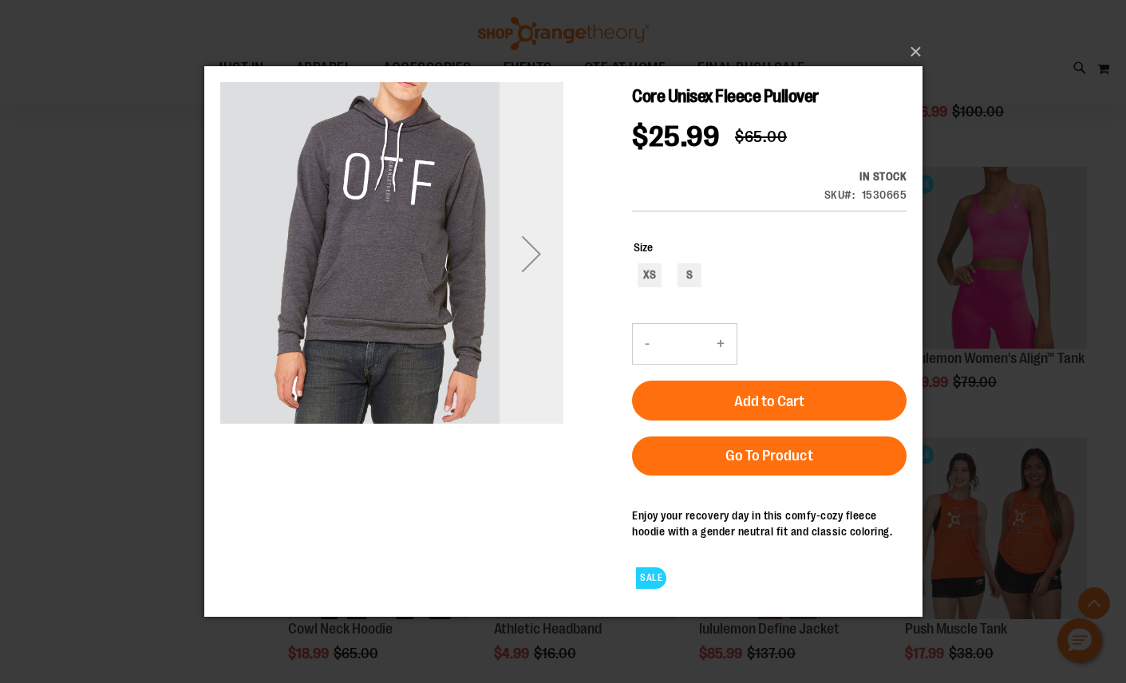
click at [533, 264] on div "Next" at bounding box center [531, 253] width 64 height 64
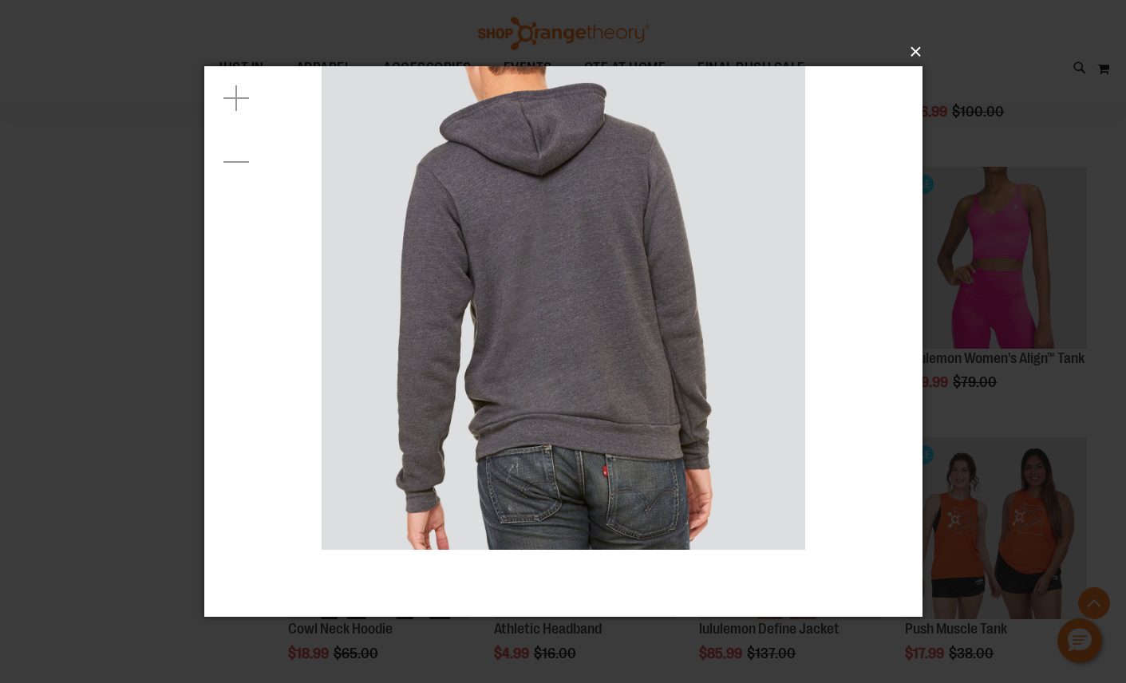
drag, startPoint x: 906, startPoint y: 48, endPoint x: 894, endPoint y: 56, distance: 14.4
click at [906, 48] on button "×" at bounding box center [568, 51] width 718 height 35
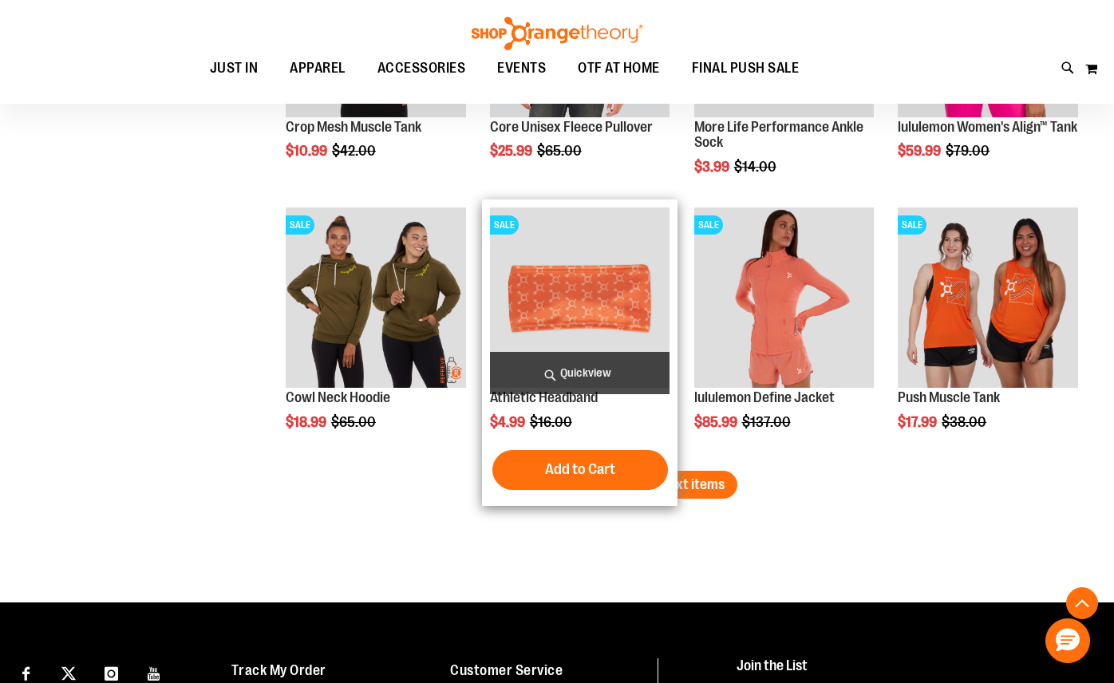
scroll to position [5538, 0]
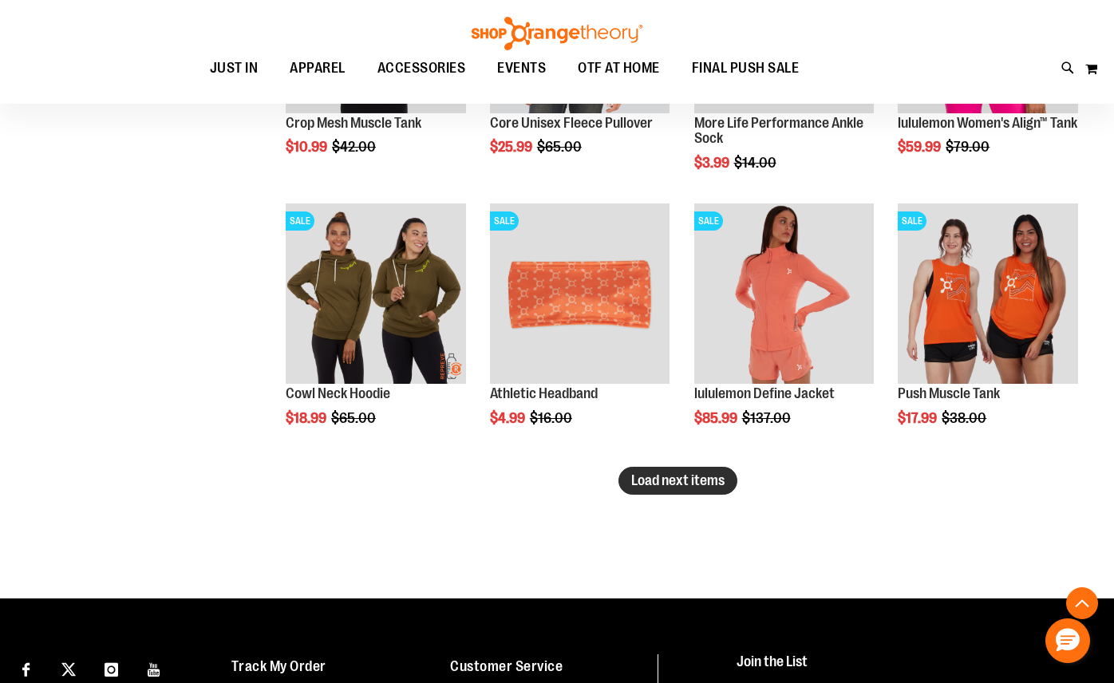
click at [696, 475] on span "Load next items" at bounding box center [677, 480] width 93 height 16
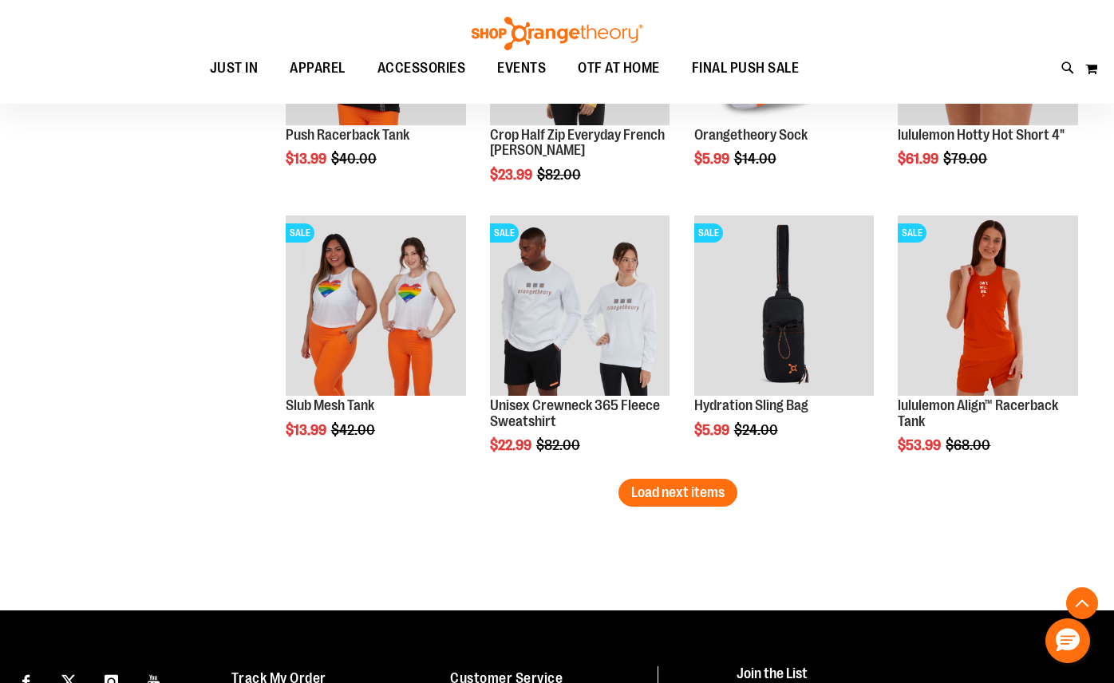
scroll to position [6457, 0]
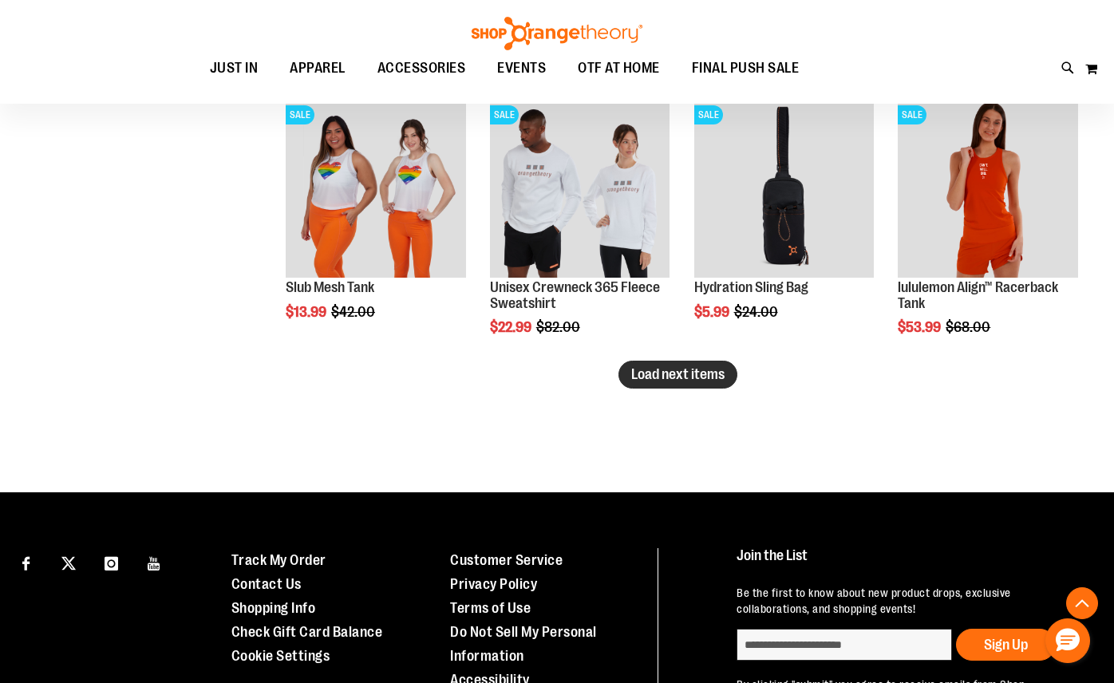
click at [672, 375] on span "Load next items" at bounding box center [677, 374] width 93 height 16
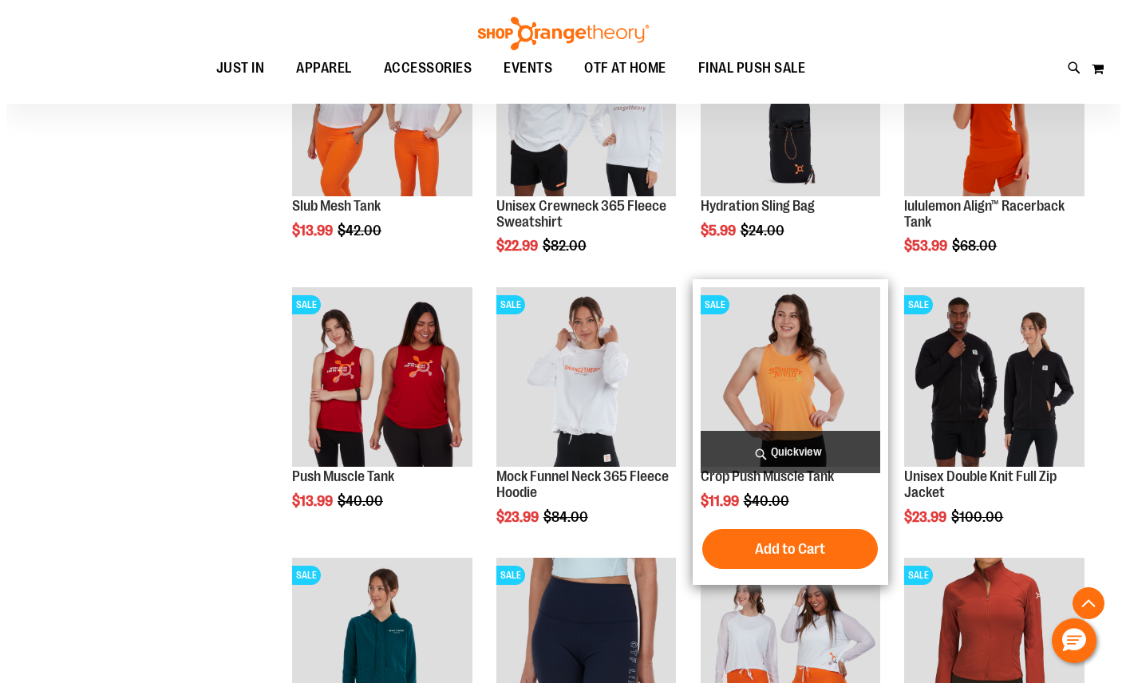
scroll to position [6544, 0]
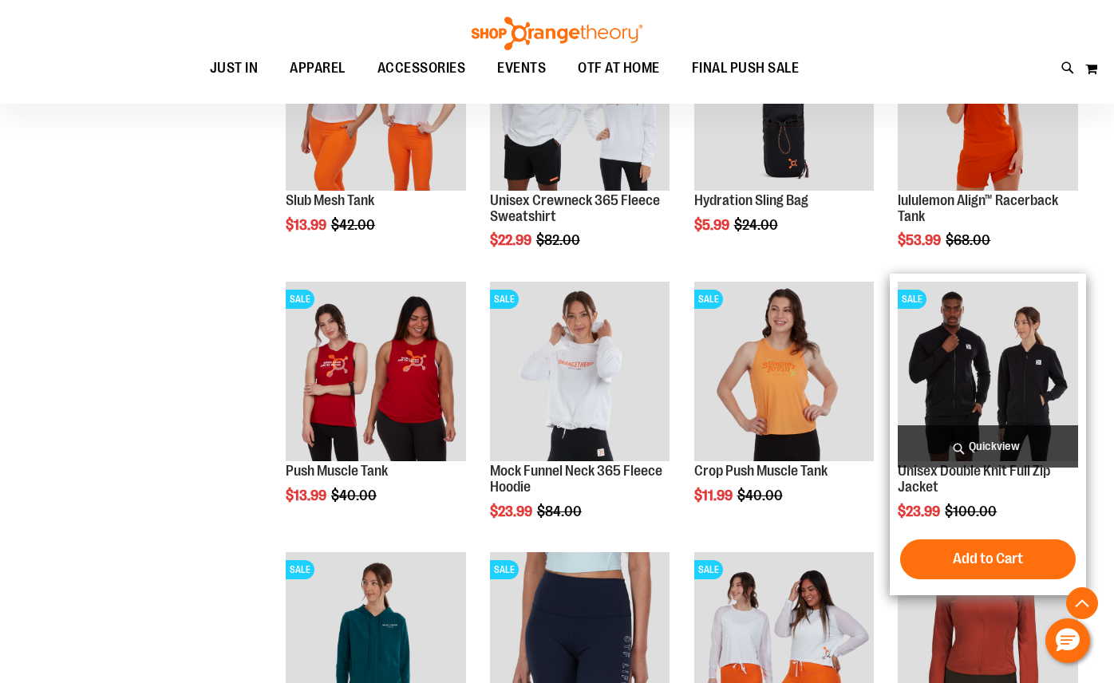
click at [989, 448] on span "Quickview" at bounding box center [988, 446] width 180 height 42
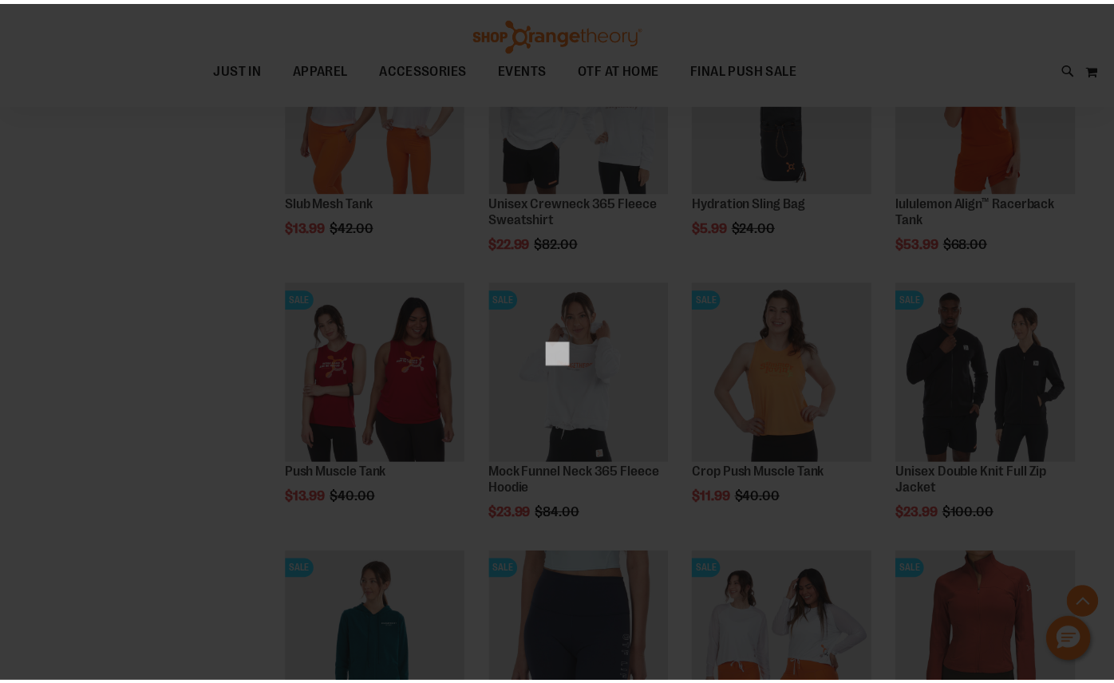
scroll to position [0, 0]
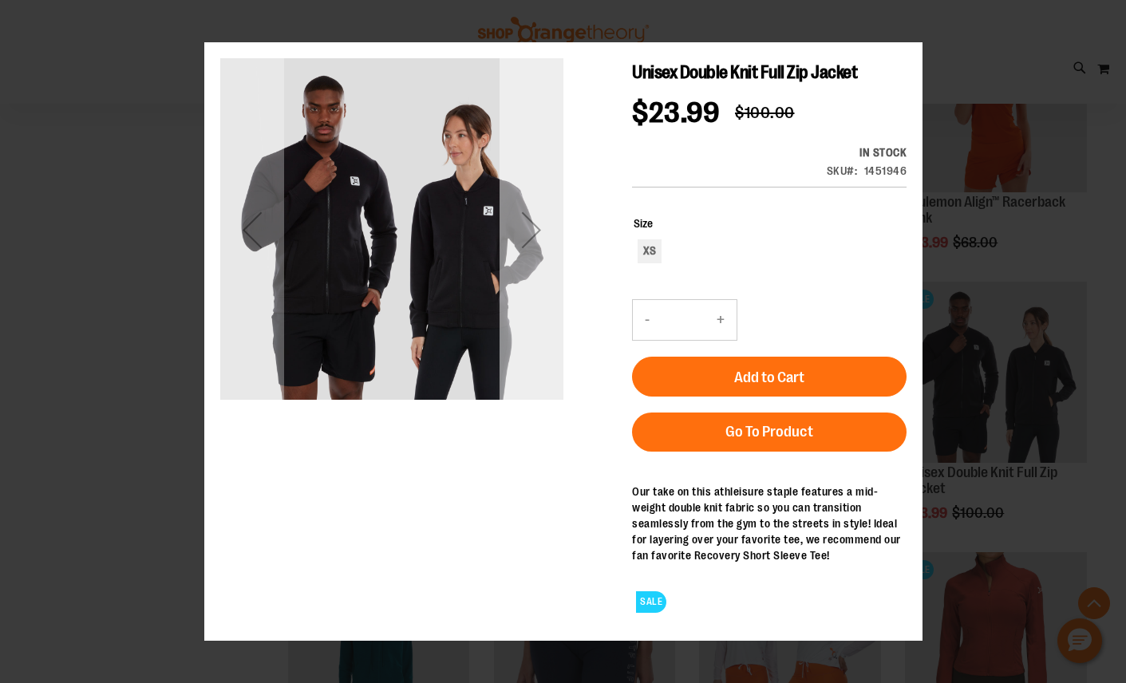
click at [528, 282] on div "Next" at bounding box center [531, 229] width 64 height 343
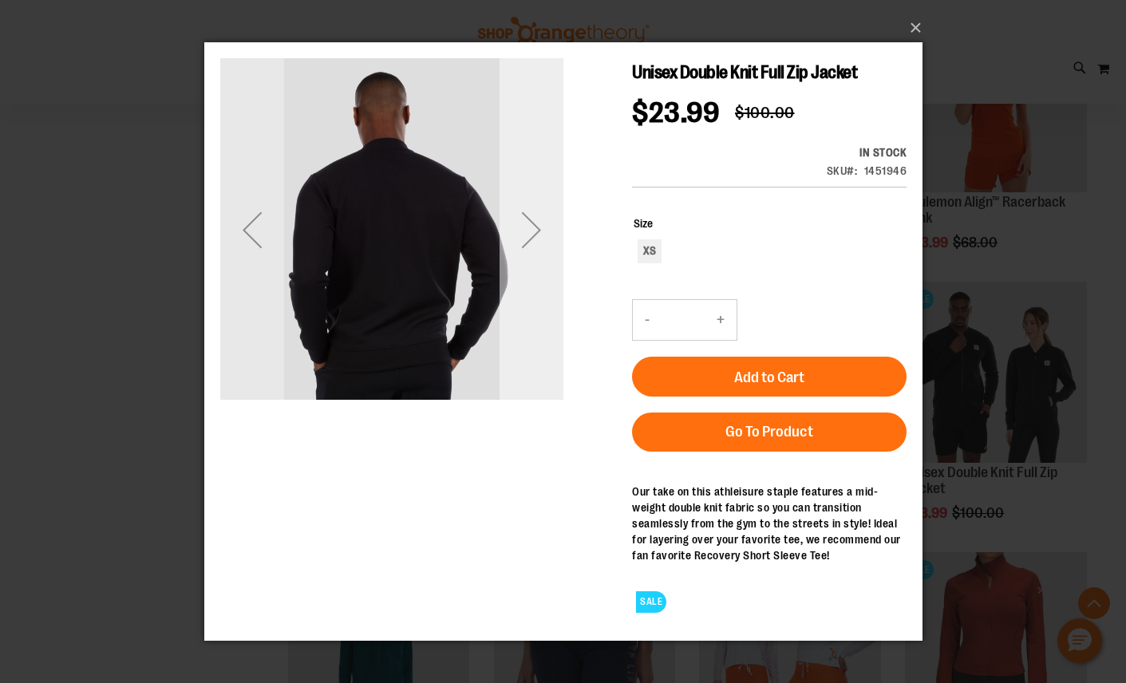
click at [528, 281] on div "Next" at bounding box center [531, 228] width 64 height 343
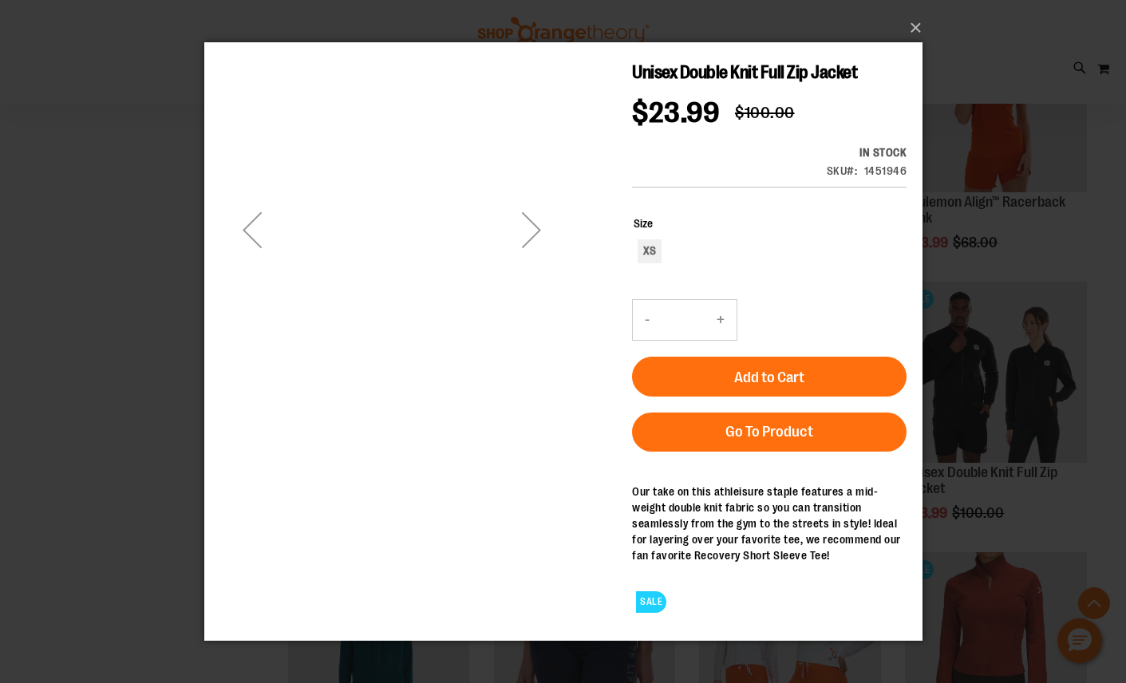
click at [528, 281] on div "Next" at bounding box center [531, 228] width 64 height 343
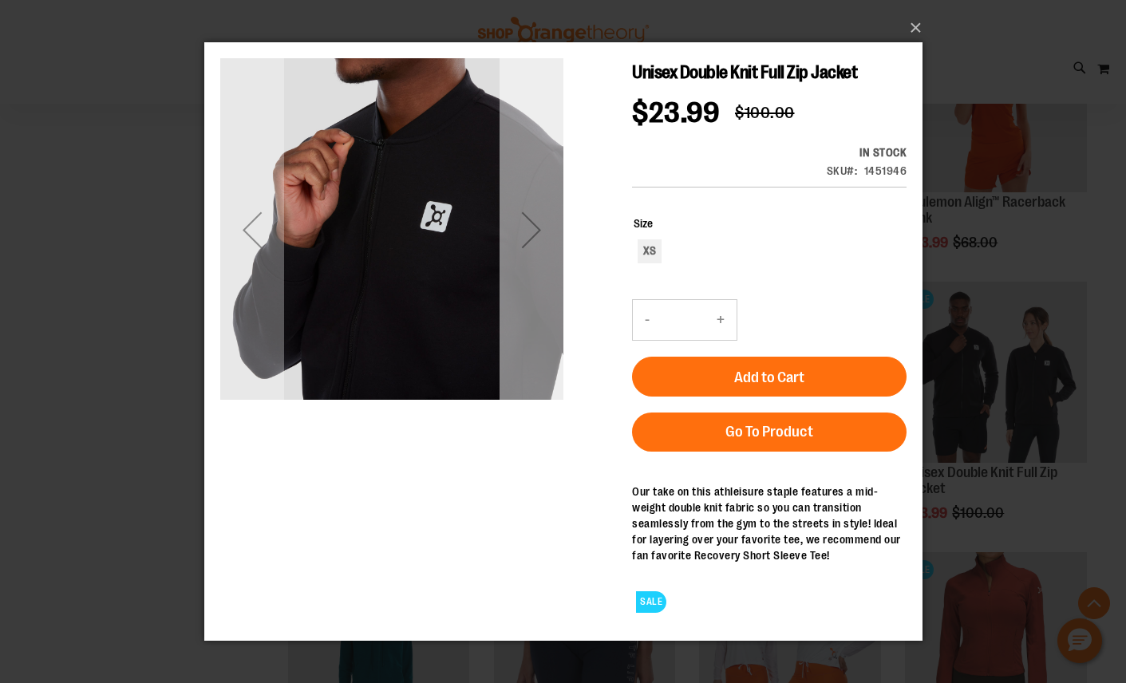
click at [528, 281] on div "Next" at bounding box center [531, 228] width 64 height 343
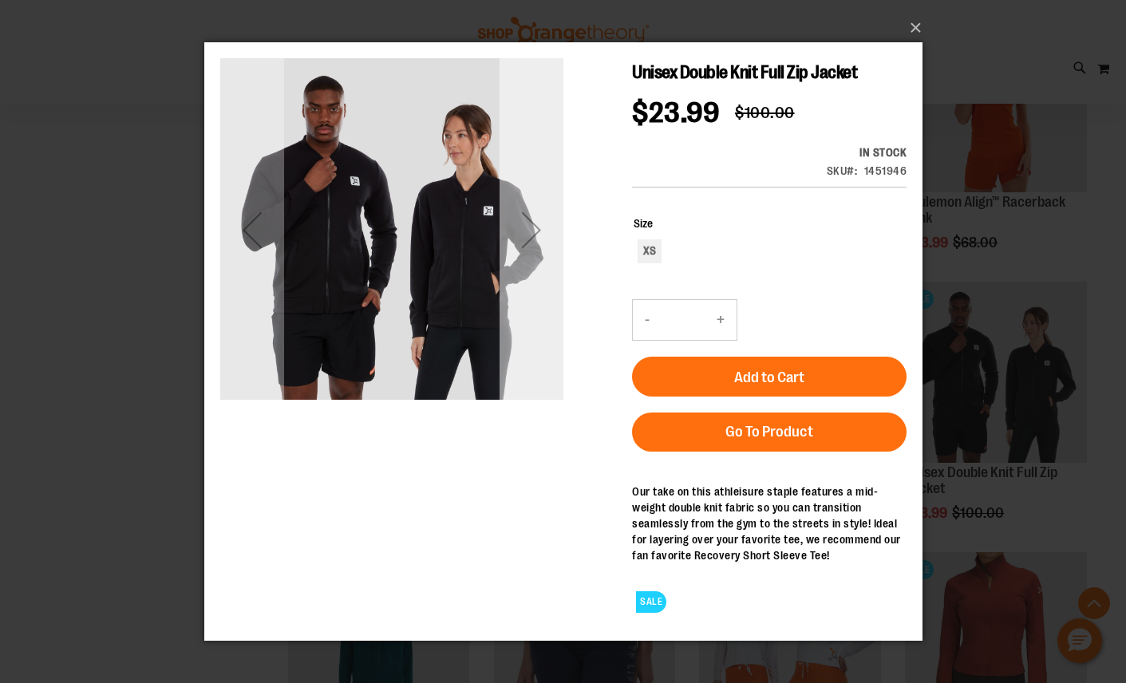
click at [529, 280] on div "Next" at bounding box center [531, 228] width 64 height 343
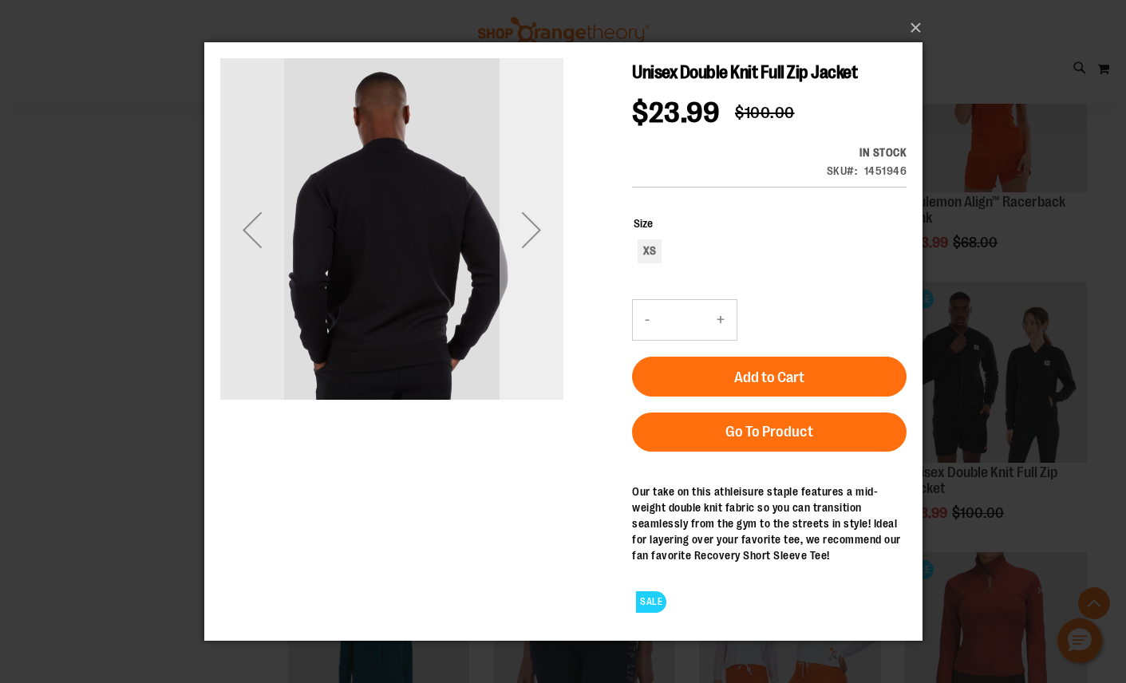
click at [529, 278] on div "Next" at bounding box center [531, 228] width 64 height 343
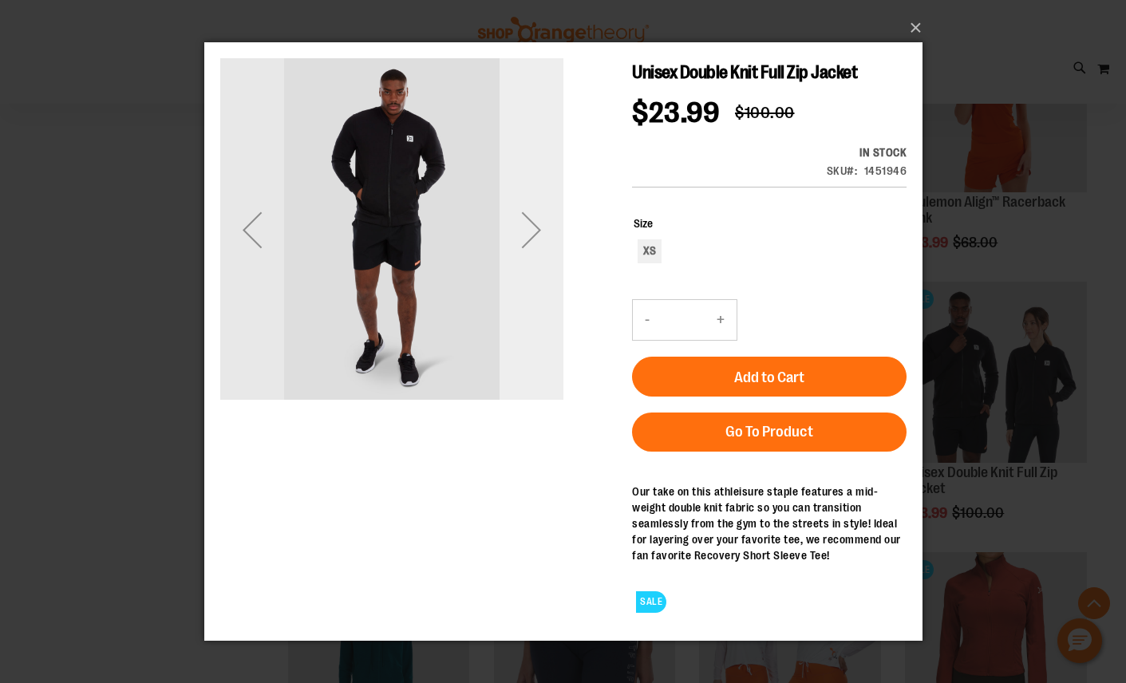
click at [530, 275] on div "Next" at bounding box center [531, 228] width 64 height 343
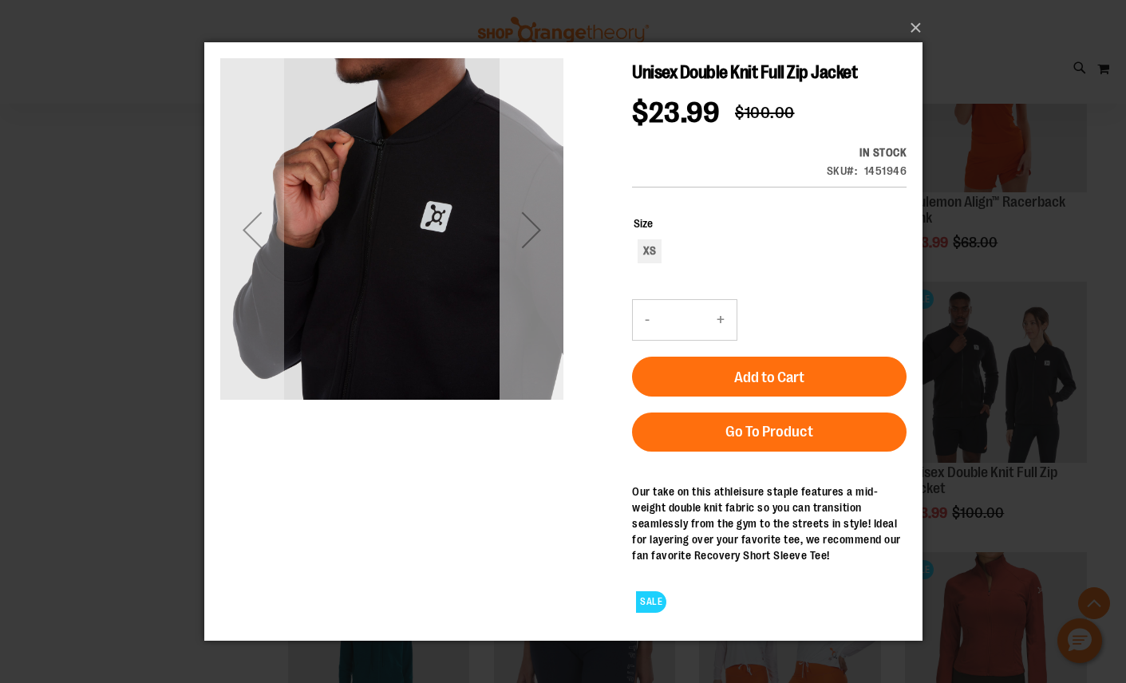
click at [530, 275] on div "Next" at bounding box center [531, 228] width 64 height 343
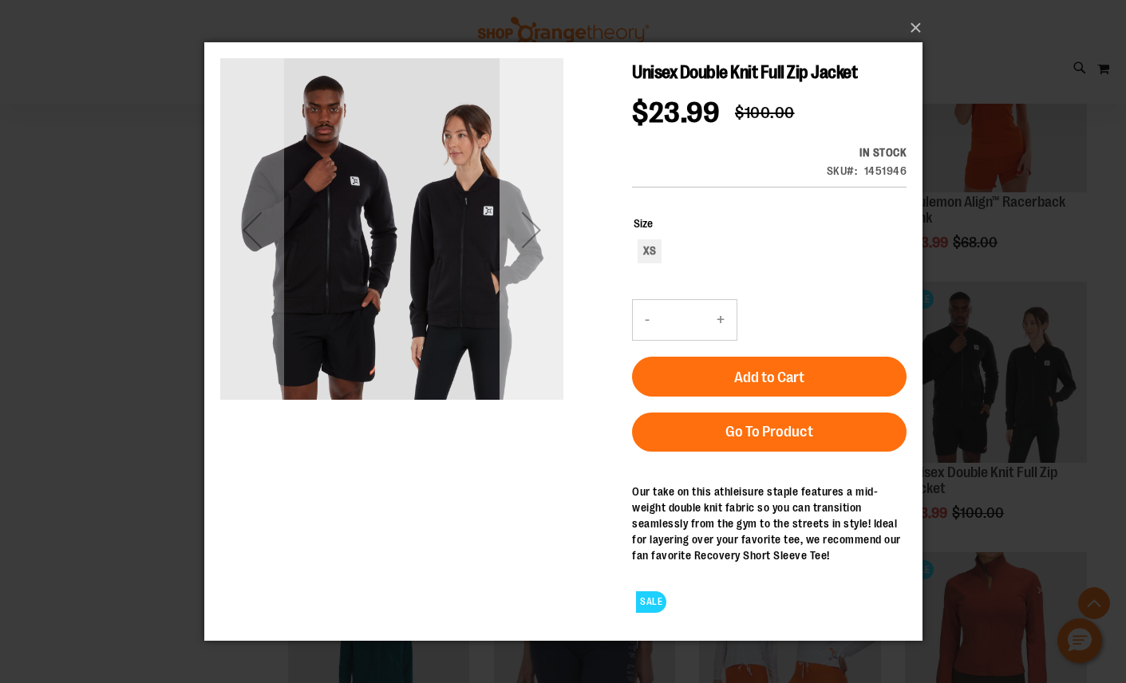
click at [533, 265] on div "Next" at bounding box center [531, 228] width 64 height 343
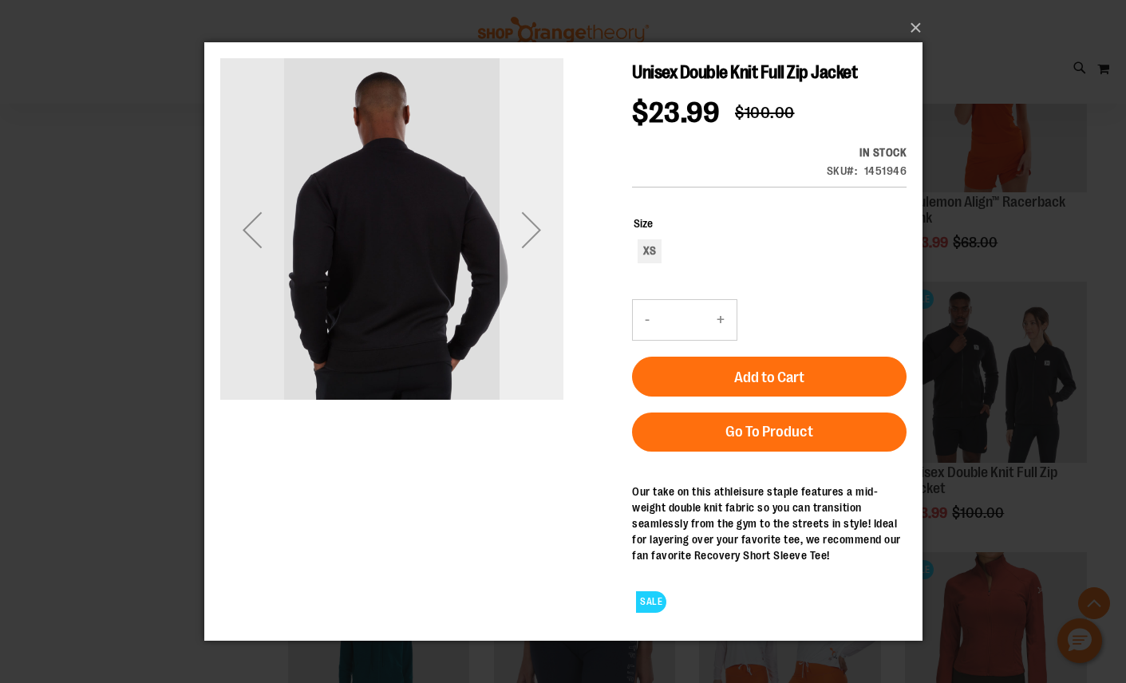
click at [534, 267] on div "Next" at bounding box center [531, 228] width 64 height 343
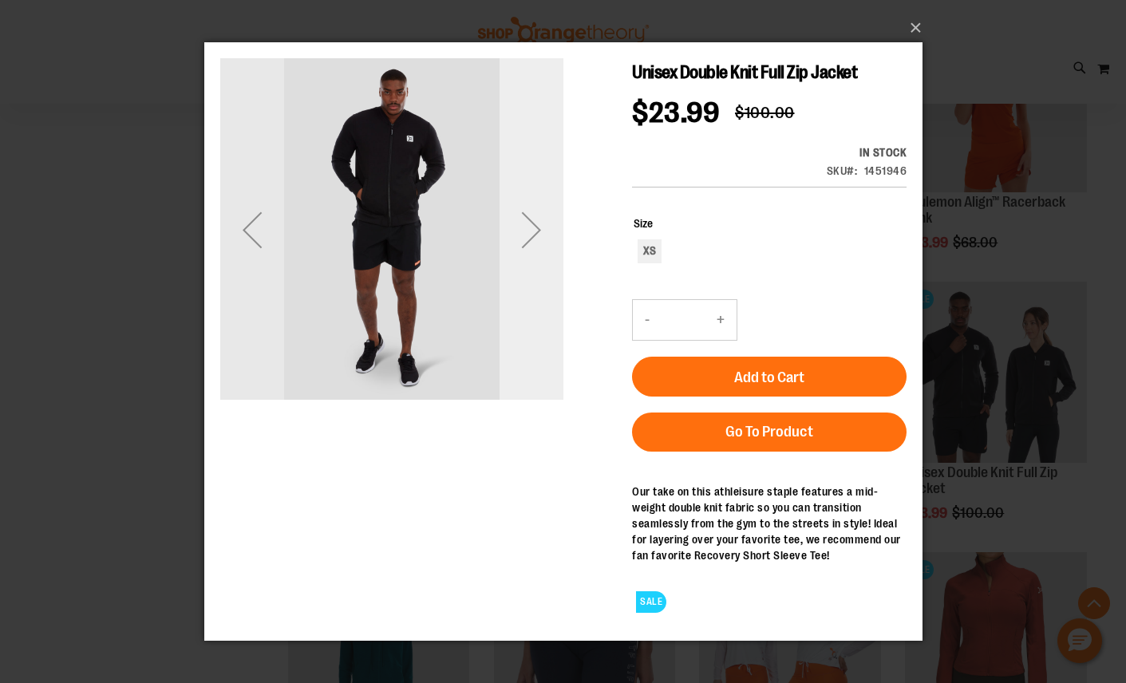
click at [534, 267] on div "Next" at bounding box center [531, 228] width 64 height 343
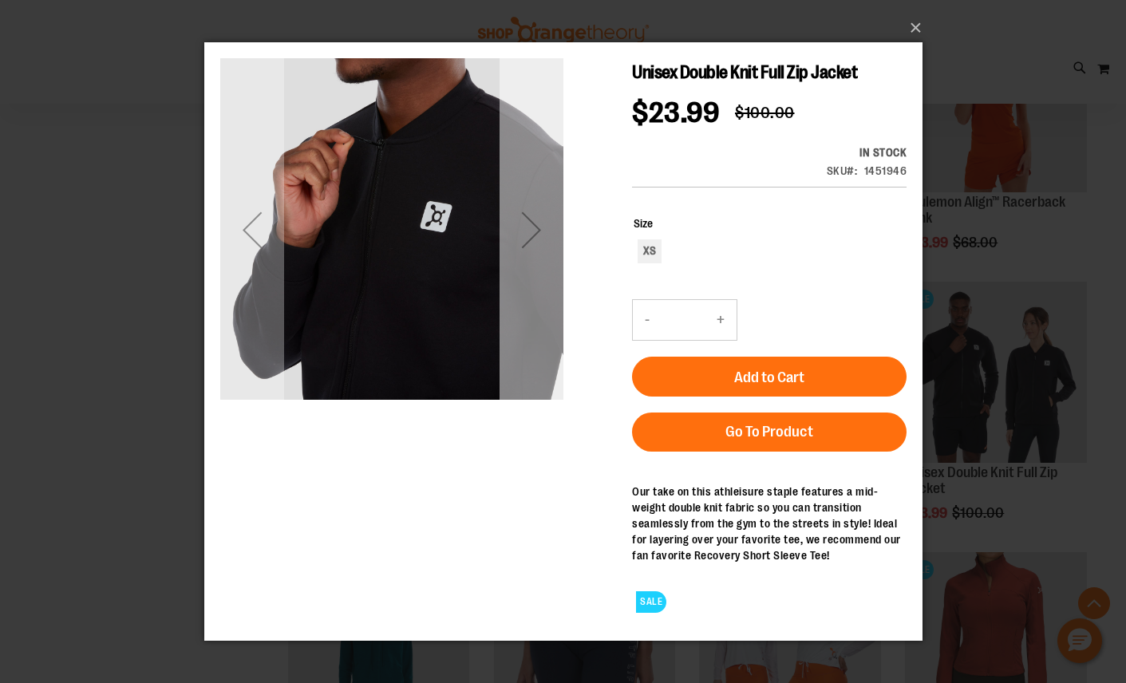
click at [534, 266] on div "Next" at bounding box center [531, 228] width 64 height 343
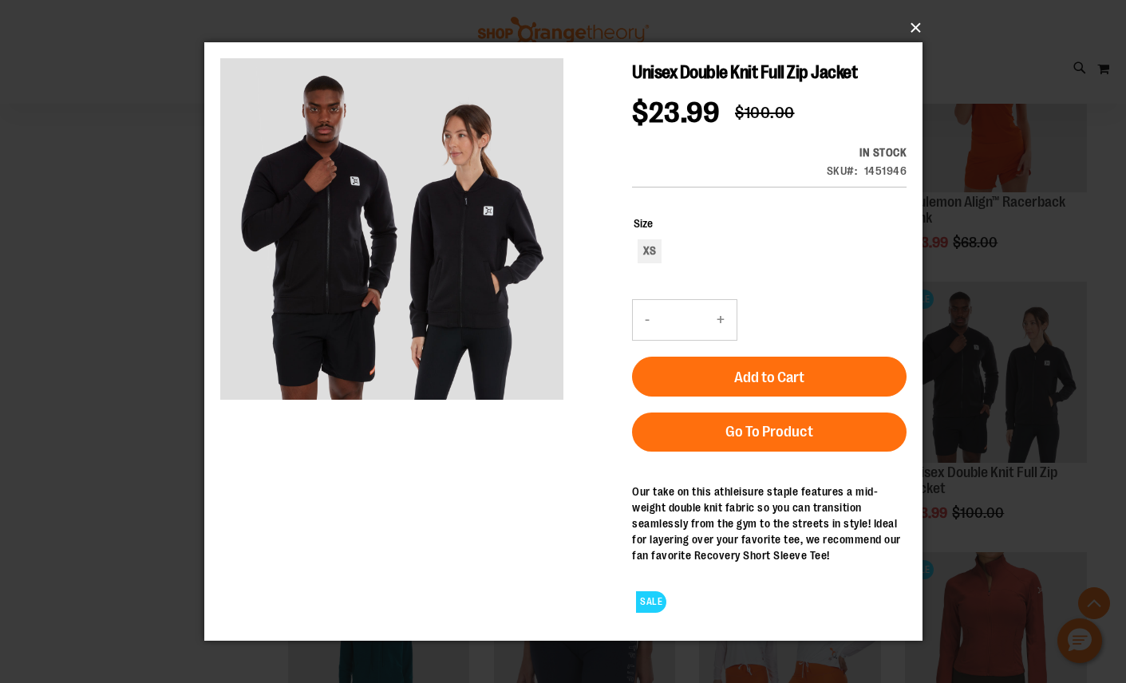
click at [908, 33] on button "×" at bounding box center [568, 27] width 718 height 35
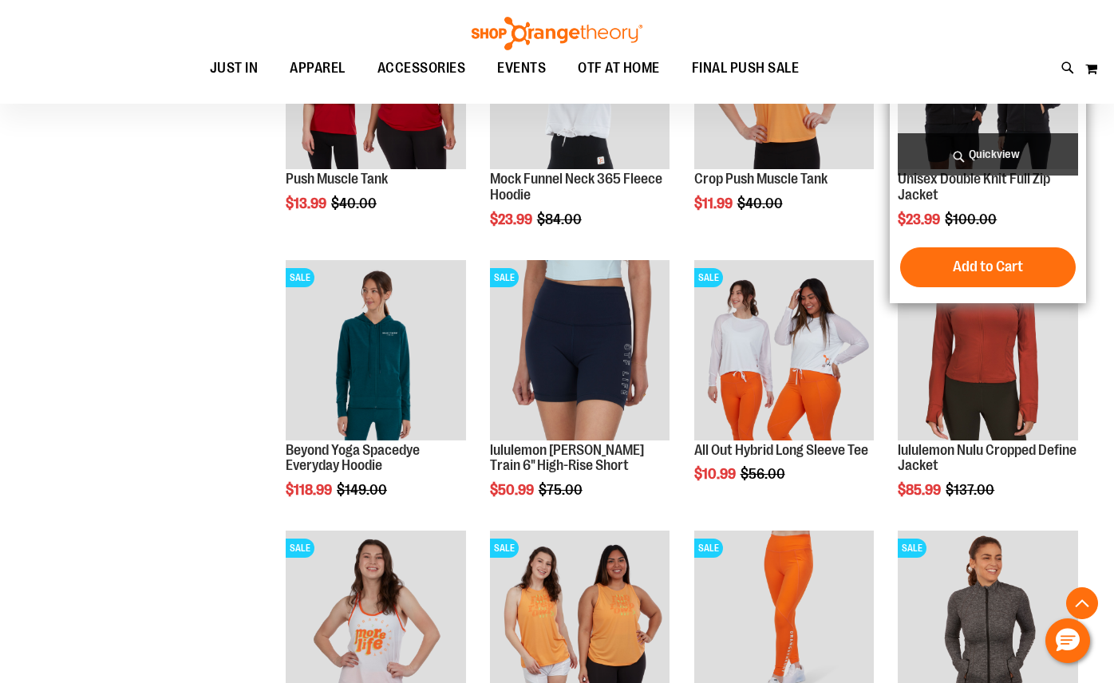
scroll to position [6837, 0]
